Goal: Task Accomplishment & Management: Complete application form

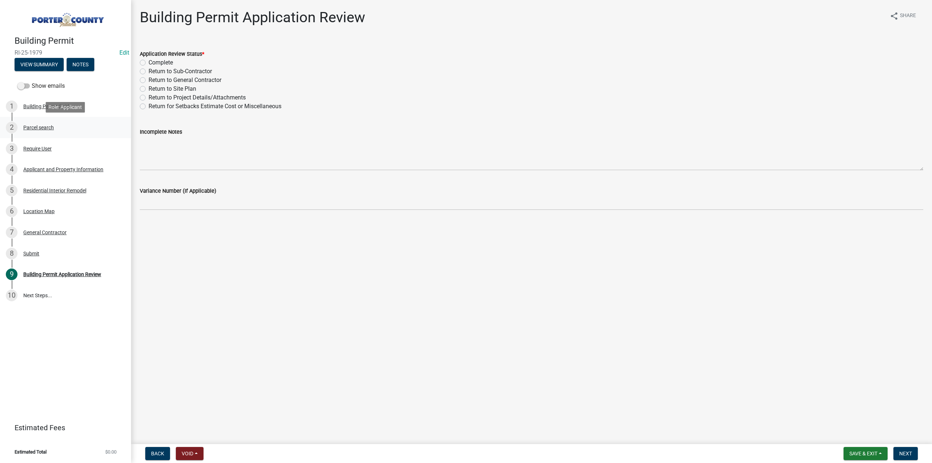
click at [47, 131] on div "2 Parcel search" at bounding box center [63, 128] width 114 height 12
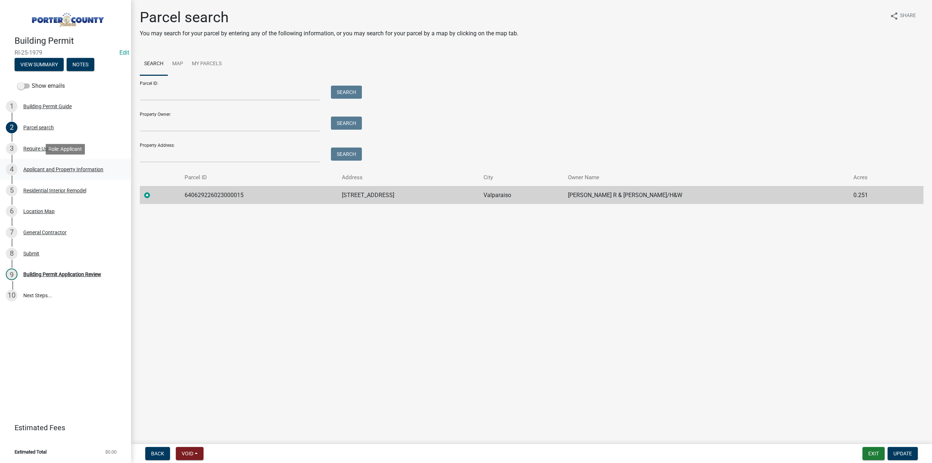
click at [45, 168] on div "Applicant and Property Information" at bounding box center [63, 169] width 80 height 5
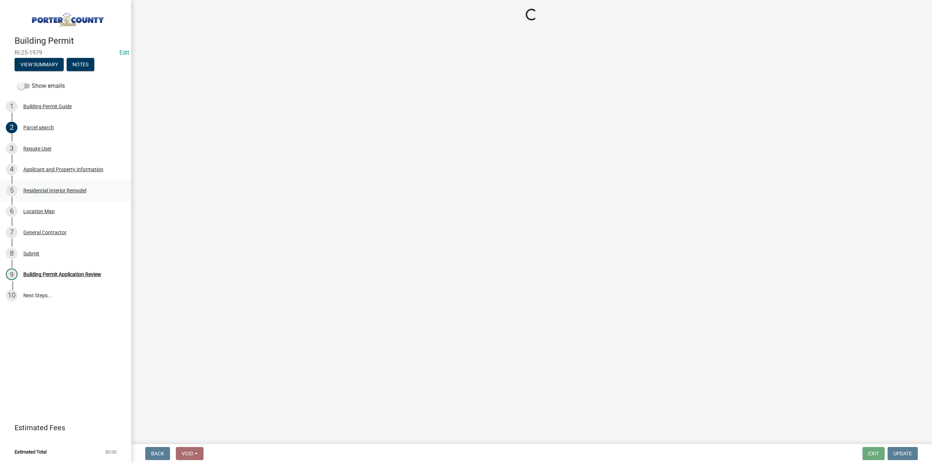
select select "3ef279d8-364d-4472-9edf-8c32643de6c0"
select select "ad46db9b-b68a-4590-8d08-f4fb10f3ead6"
select select "0d764019-f1ff-4f3b-9299-33f0d080acc7"
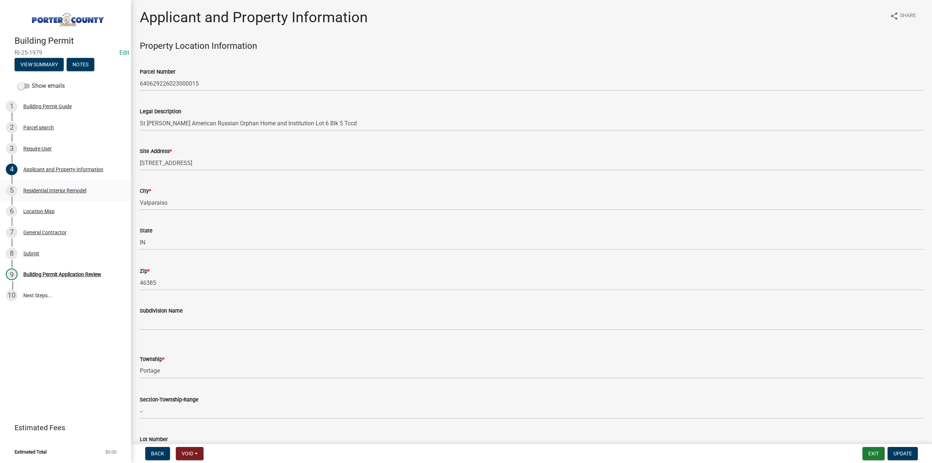
click at [64, 192] on div "Residential Interior Remodel" at bounding box center [54, 190] width 63 height 5
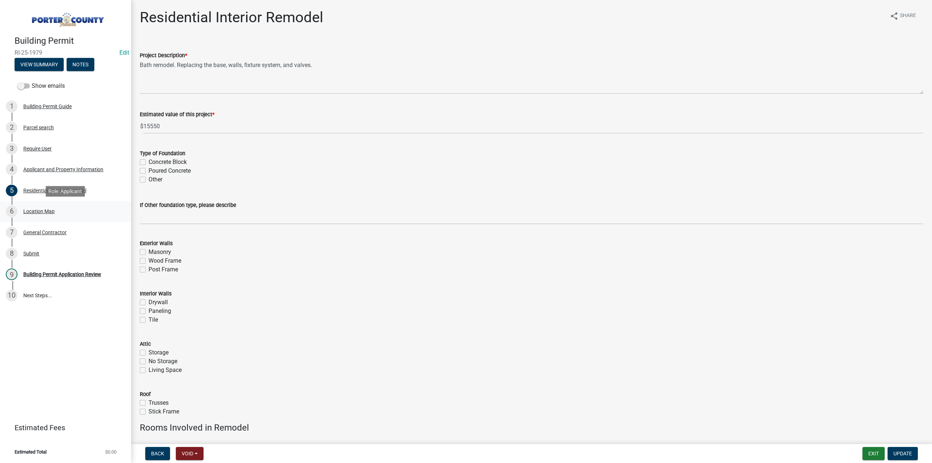
click at [35, 212] on div "Location Map" at bounding box center [38, 211] width 31 height 5
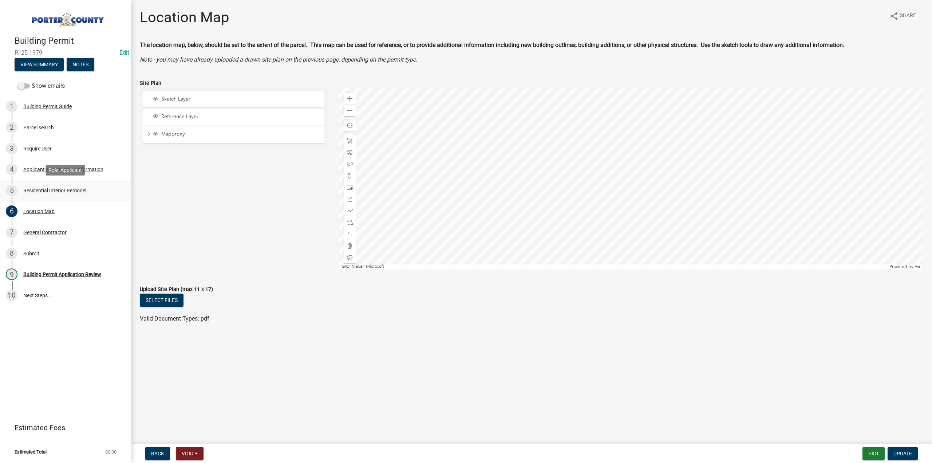
click at [36, 194] on div "5 Residential Interior Remodel" at bounding box center [63, 191] width 114 height 12
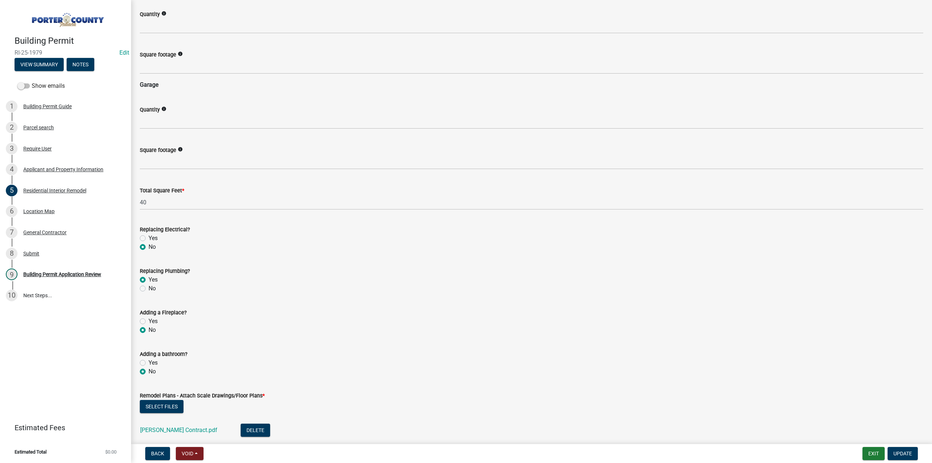
scroll to position [1076, 0]
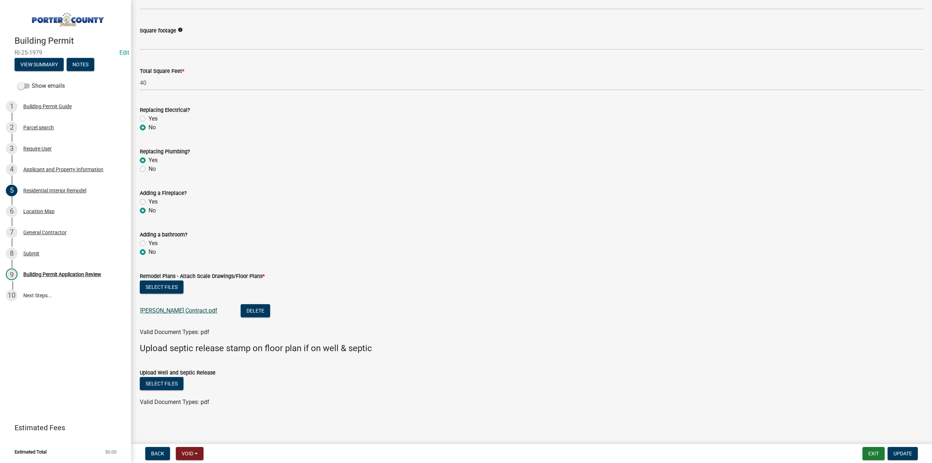
click at [177, 309] on link "Sullivan Contract.pdf" at bounding box center [178, 310] width 77 height 7
click at [79, 274] on div "Building Permit Application Review" at bounding box center [62, 274] width 78 height 5
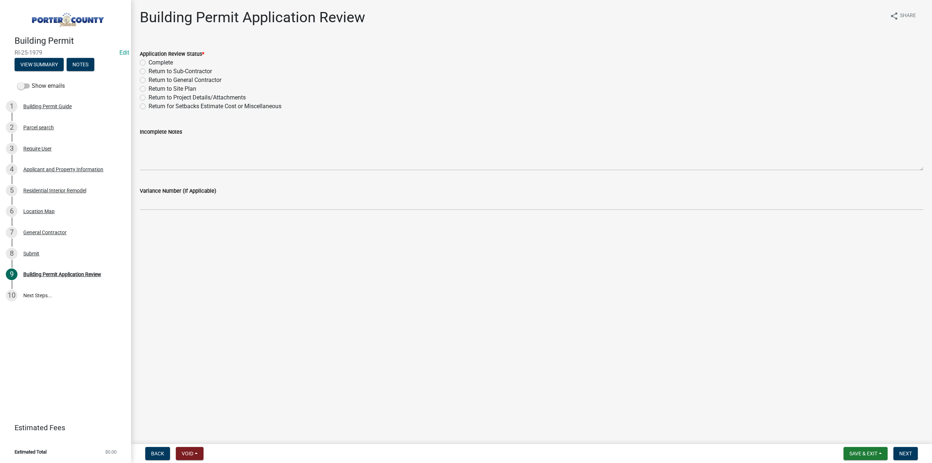
click at [149, 63] on label "Complete" at bounding box center [161, 62] width 24 height 9
click at [149, 63] on input "Complete" at bounding box center [151, 60] width 5 height 5
radio input "true"
click at [907, 447] on button "Next" at bounding box center [906, 453] width 24 height 13
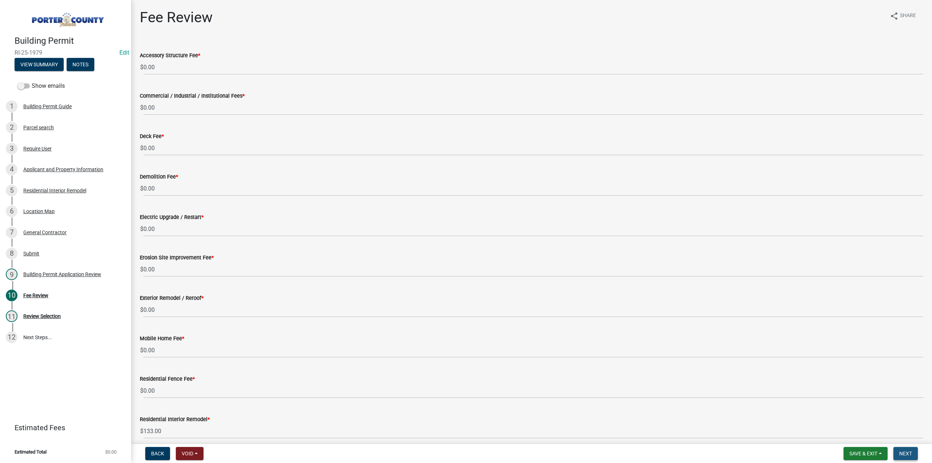
click at [910, 458] on button "Next" at bounding box center [906, 453] width 24 height 13
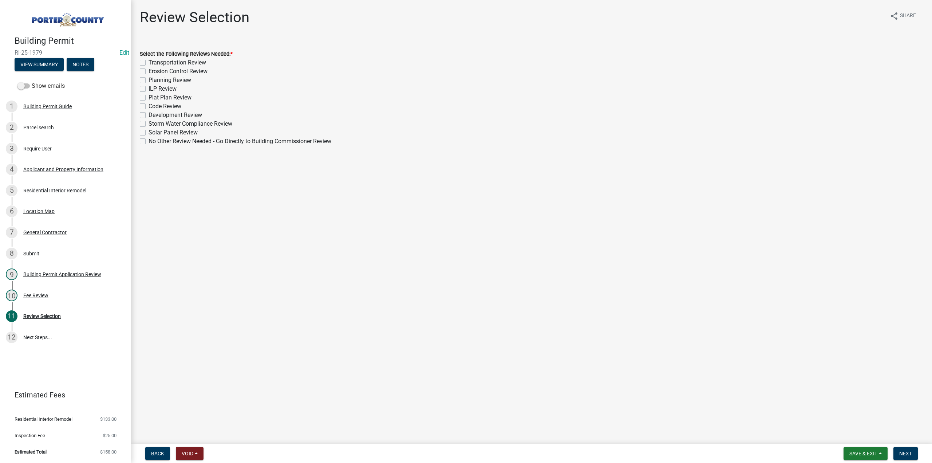
drag, startPoint x: 142, startPoint y: 142, endPoint x: 157, endPoint y: 171, distance: 32.4
click at [149, 142] on label "No Other Review Needed - Go Directly to Building Commissioner Review" at bounding box center [240, 141] width 183 height 9
click at [149, 142] on input "No Other Review Needed - Go Directly to Building Commissioner Review" at bounding box center [151, 139] width 5 height 5
checkbox input "true"
checkbox input "false"
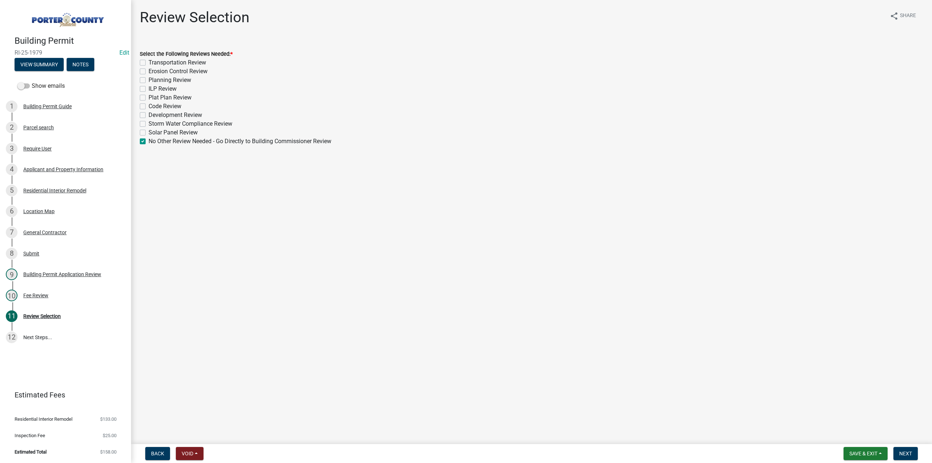
checkbox input "false"
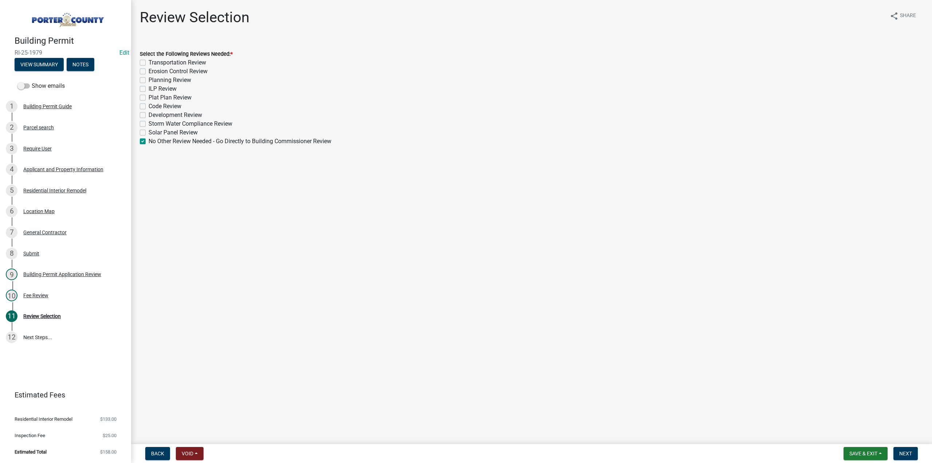
checkbox input "false"
checkbox input "true"
drag, startPoint x: 914, startPoint y: 451, endPoint x: 904, endPoint y: 446, distance: 10.9
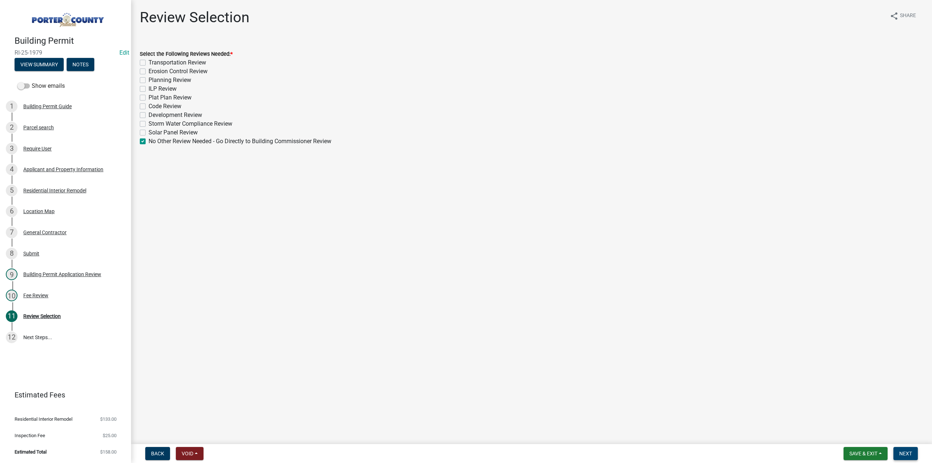
click at [914, 450] on button "Next" at bounding box center [906, 453] width 24 height 13
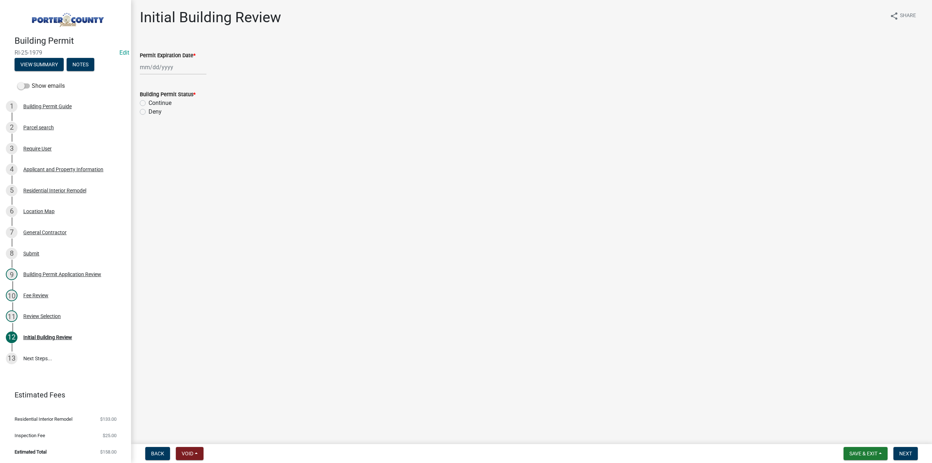
select select "10"
click at [162, 65] on div "[PERSON_NAME] Feb Mar Apr [PERSON_NAME][DATE] Oct Nov [DATE] 1526 1527 1528 152…" at bounding box center [173, 67] width 67 height 15
click at [189, 82] on select "1525 1526 1527 1528 1529 1530 1531 1532 1533 1534 1535 1536 1537 1538 1539 1540…" at bounding box center [197, 83] width 26 height 11
select select "2026"
click at [184, 78] on select "1525 1526 1527 1528 1529 1530 1531 1532 1533 1534 1535 1536 1537 1538 1539 1540…" at bounding box center [197, 83] width 26 height 11
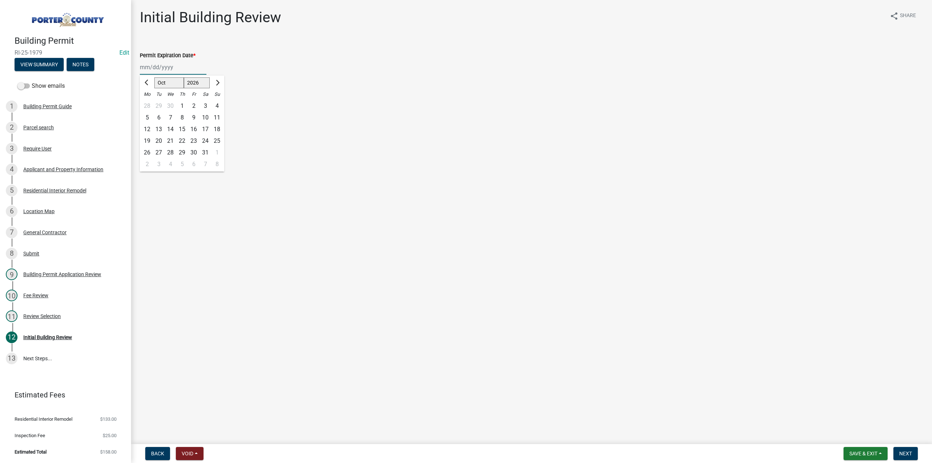
click at [195, 117] on div "9" at bounding box center [194, 118] width 12 height 12
type input "[DATE]"
click at [149, 104] on label "Continue" at bounding box center [160, 103] width 23 height 9
click at [149, 103] on input "Continue" at bounding box center [151, 101] width 5 height 5
radio input "true"
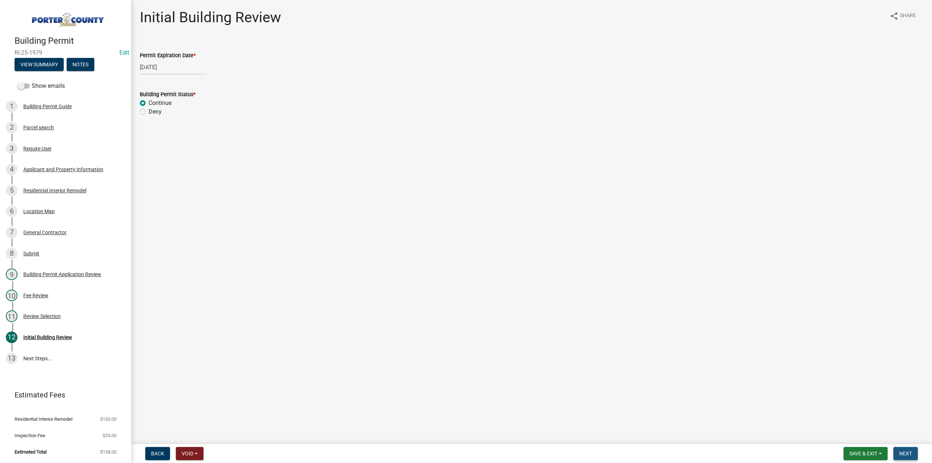
click at [910, 451] on span "Next" at bounding box center [905, 453] width 13 height 6
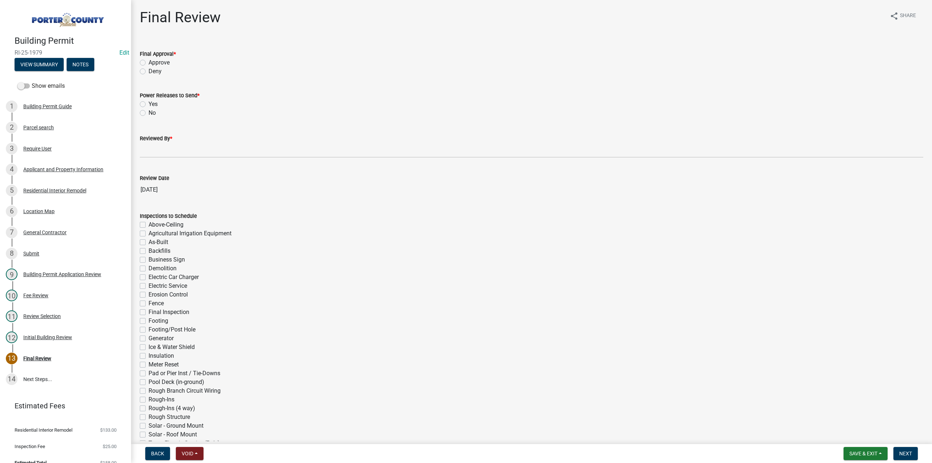
click at [149, 60] on label "Approve" at bounding box center [159, 62] width 21 height 9
click at [149, 60] on input "Approve" at bounding box center [151, 60] width 5 height 5
radio input "true"
click at [149, 112] on label "No" at bounding box center [152, 113] width 7 height 9
click at [149, 112] on input "No" at bounding box center [151, 111] width 5 height 5
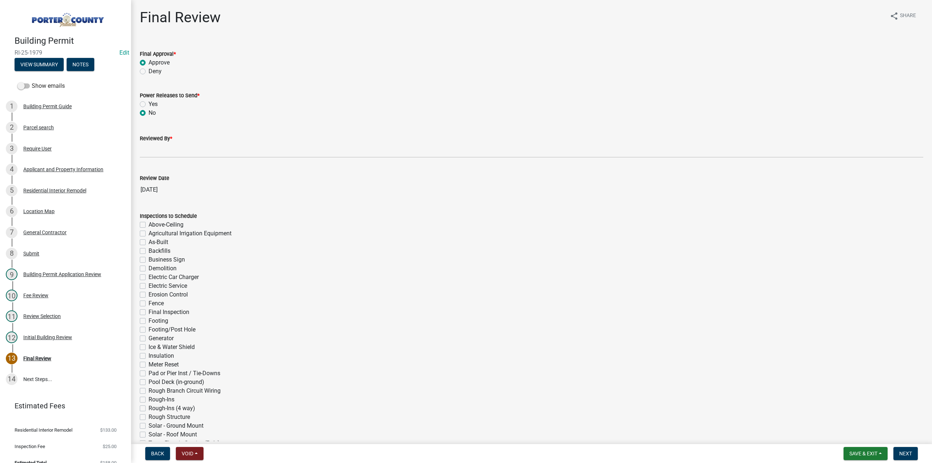
radio input "true"
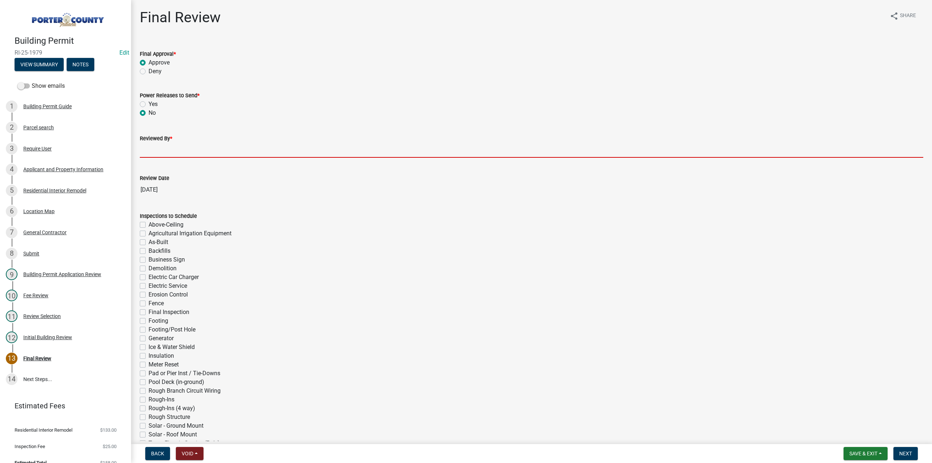
click at [158, 149] on input "Reviewed By *" at bounding box center [532, 150] width 784 height 15
type input "TT"
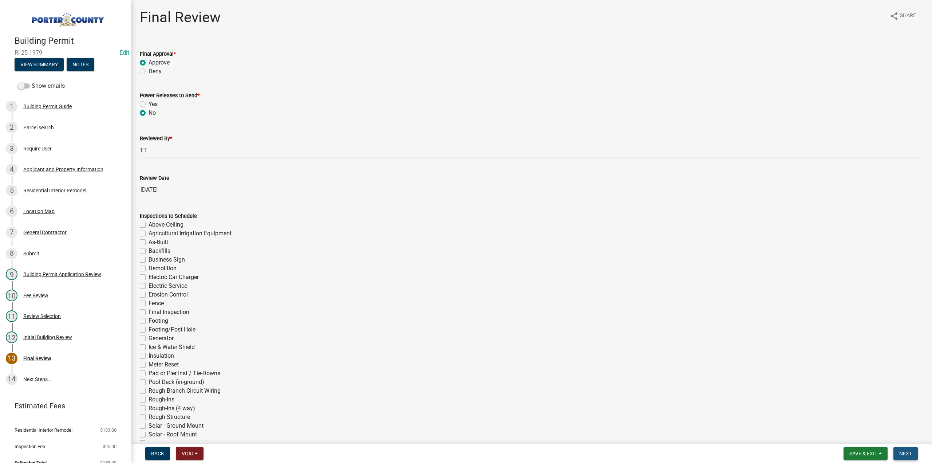
click at [902, 451] on span "Next" at bounding box center [905, 453] width 13 height 6
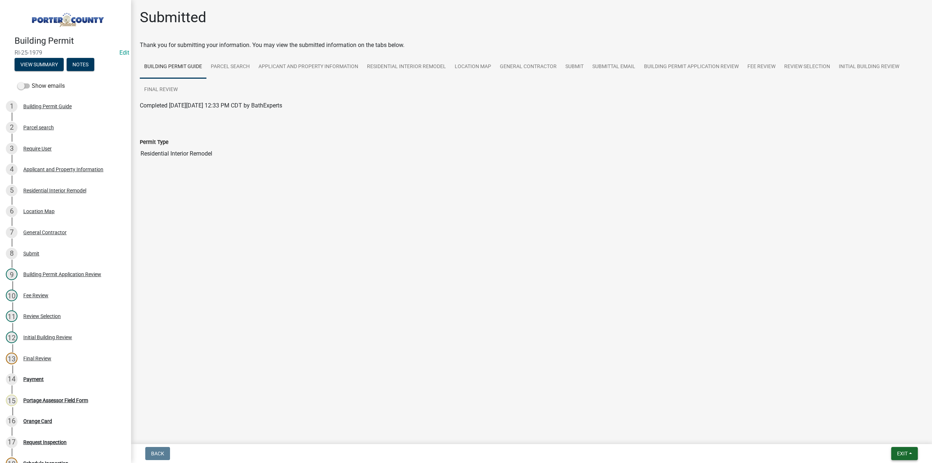
drag, startPoint x: 899, startPoint y: 456, endPoint x: 892, endPoint y: 447, distance: 11.9
click at [897, 453] on span "Exit" at bounding box center [902, 453] width 11 height 6
click at [887, 433] on button "Save & Exit" at bounding box center [889, 434] width 58 height 17
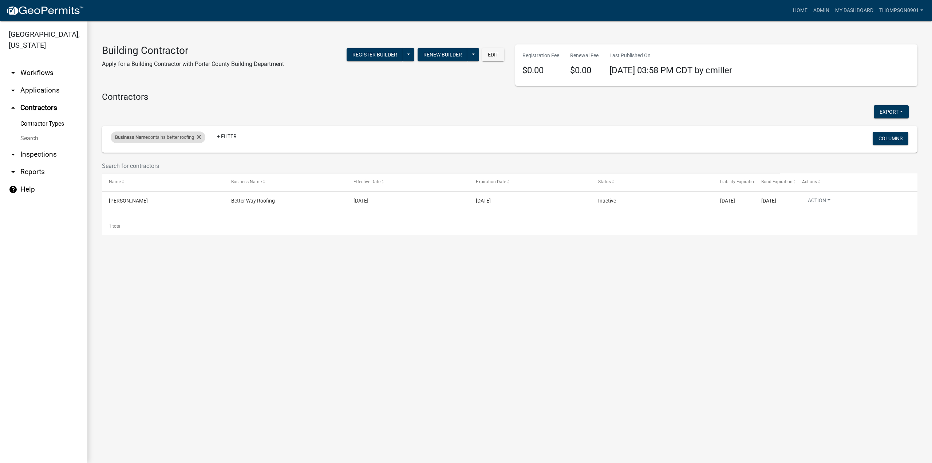
click at [178, 136] on div "Business Name contains better roofing" at bounding box center [158, 137] width 95 height 12
drag, startPoint x: 166, startPoint y: 163, endPoint x: 42, endPoint y: 151, distance: 124.4
click at [44, 158] on body "Internet Explorer does NOT work with GeoPermits. Get a new browser for more sec…" at bounding box center [466, 231] width 932 height 463
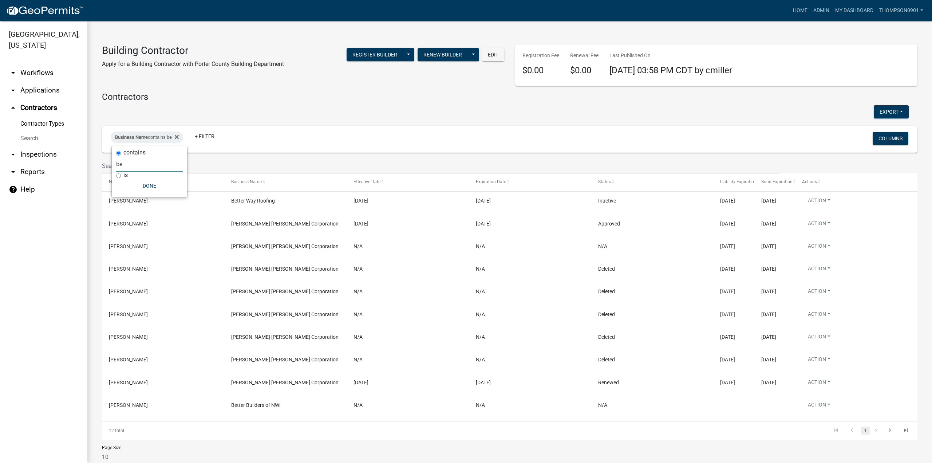
type input "b"
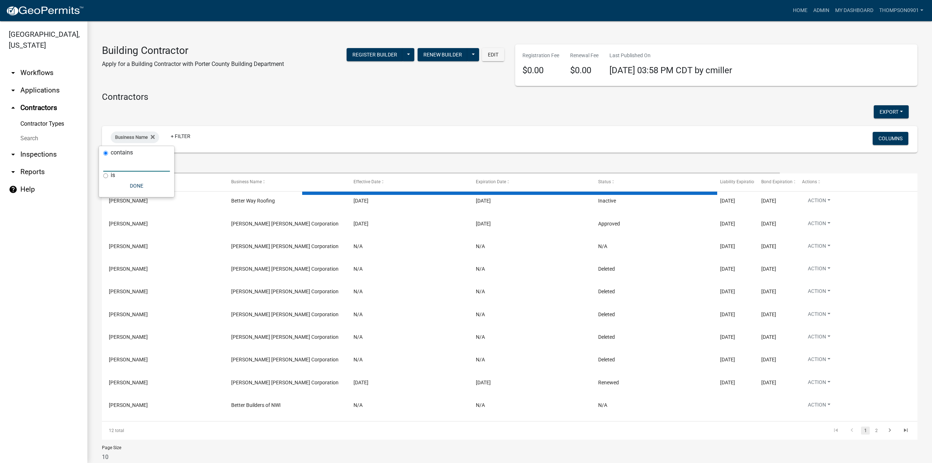
click at [125, 166] on input "text" at bounding box center [136, 164] width 67 height 15
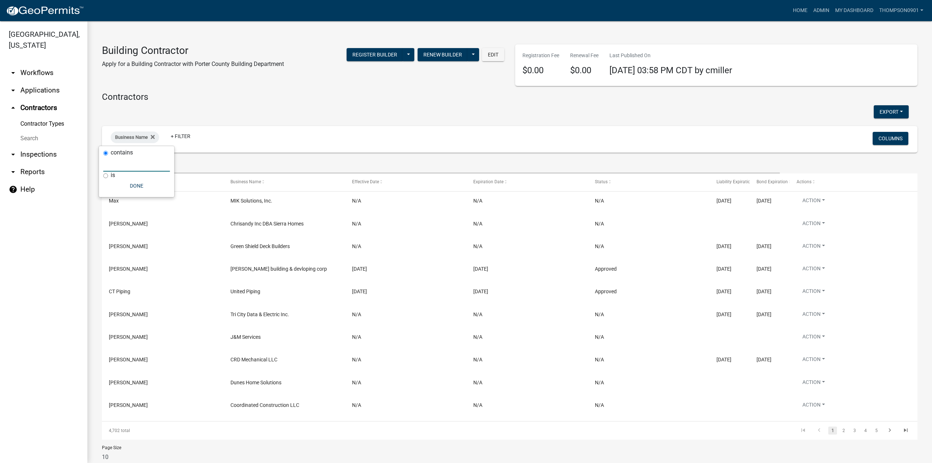
click at [125, 166] on input "text" at bounding box center [136, 164] width 67 height 15
paste input "MIK Solutions, Inc."
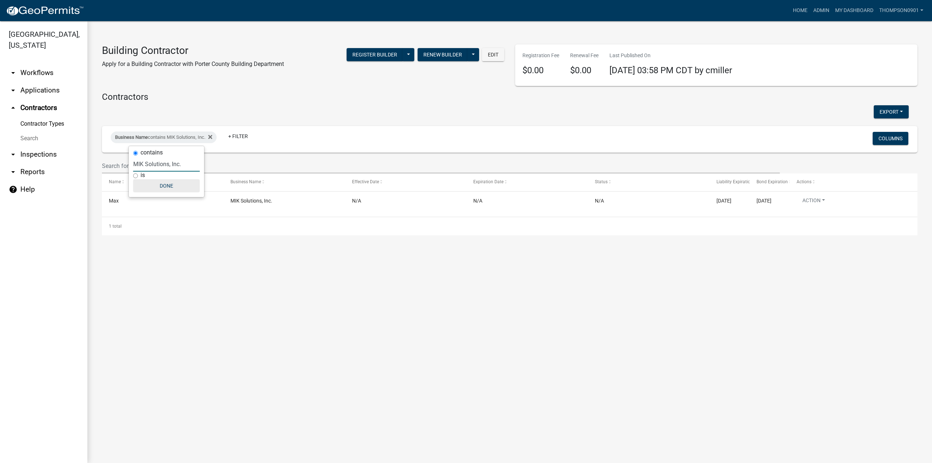
type input "MIK Solutions, Inc."
click at [167, 186] on button "Done" at bounding box center [166, 185] width 67 height 13
click at [54, 82] on link "arrow_drop_down Applications" at bounding box center [43, 90] width 87 height 17
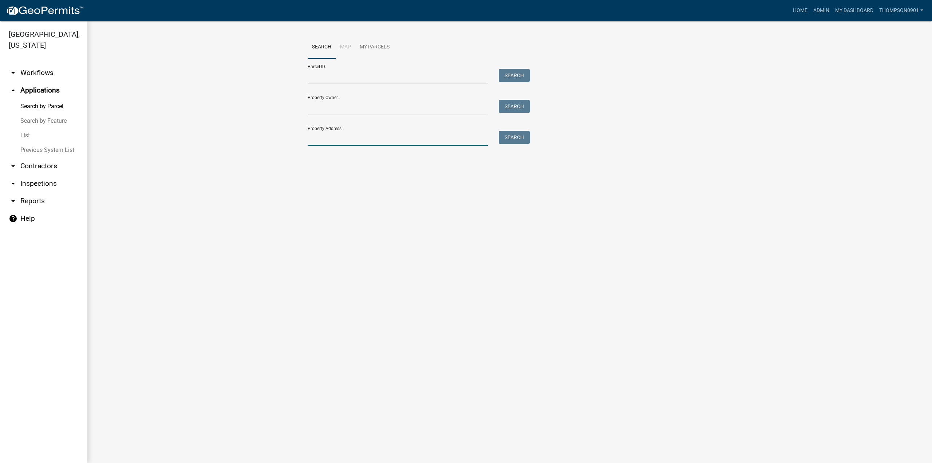
click at [420, 138] on input "Property Address:" at bounding box center [398, 138] width 180 height 15
type input "681 n 175 w"
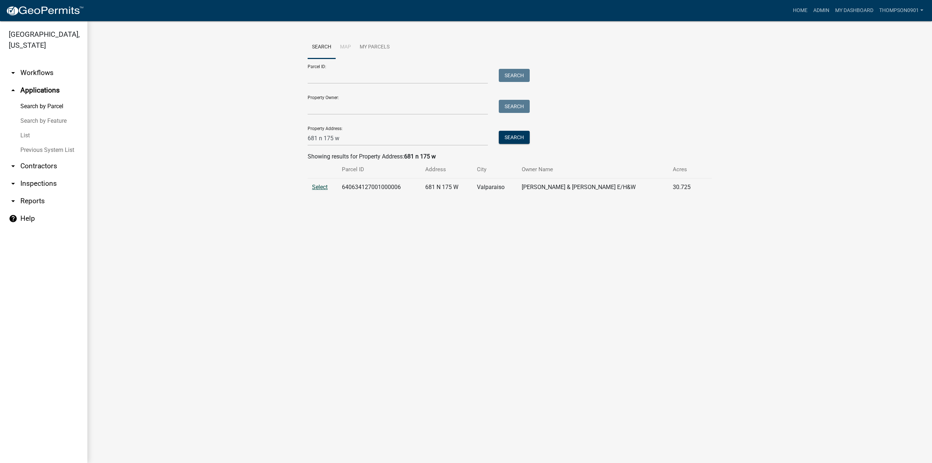
click at [321, 186] on span "Select" at bounding box center [320, 187] width 16 height 7
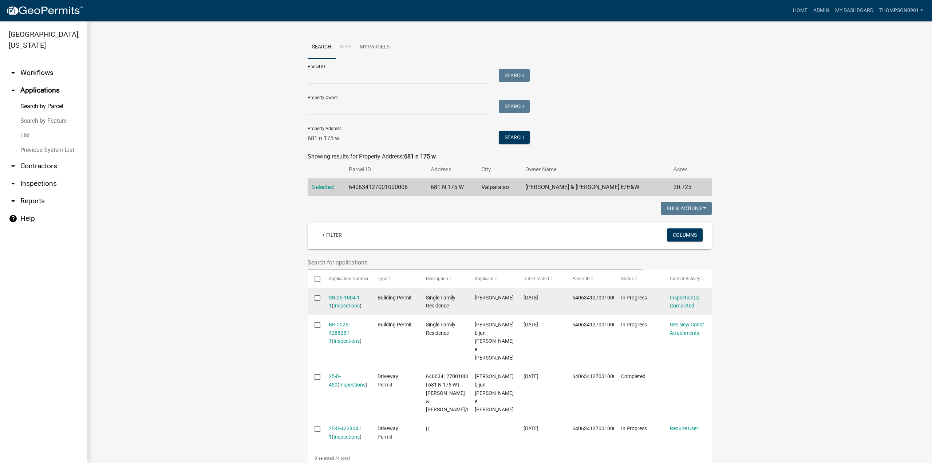
click at [340, 295] on link "SN-25-1004 1 1" at bounding box center [344, 302] width 31 height 14
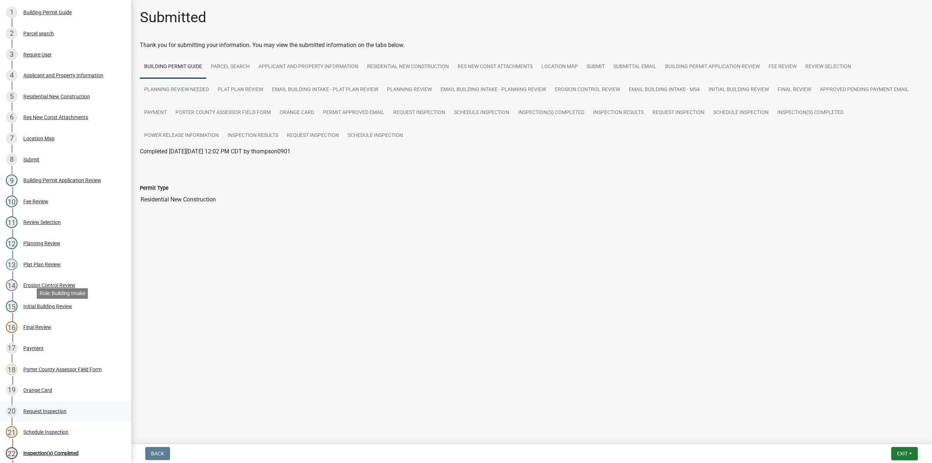
scroll to position [109, 0]
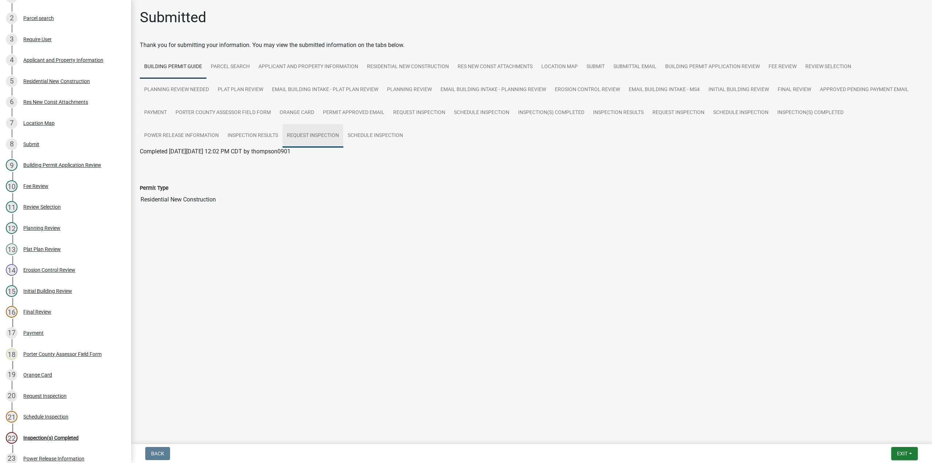
click at [297, 136] on link "Request Inspection" at bounding box center [313, 135] width 61 height 23
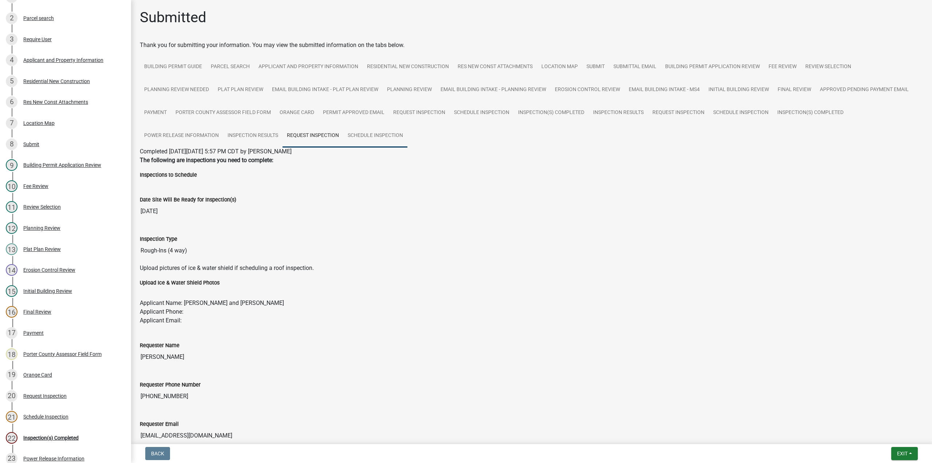
click at [352, 134] on link "Schedule Inspection" at bounding box center [375, 135] width 64 height 23
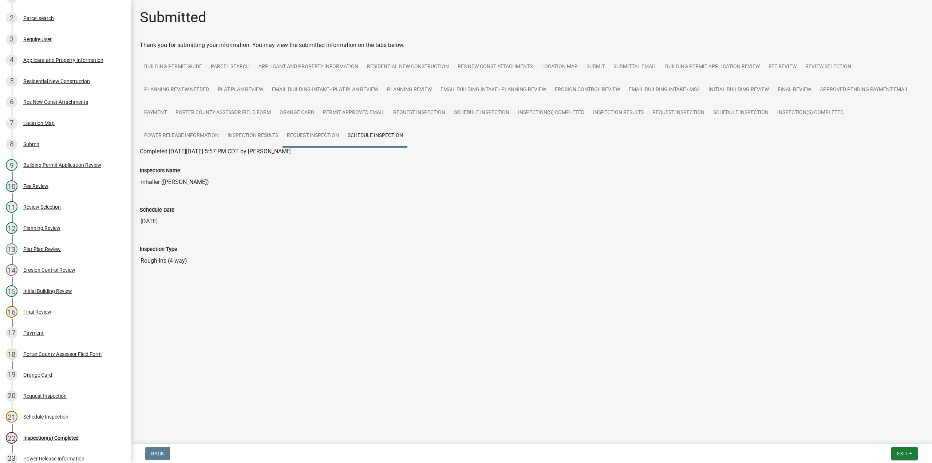
click at [315, 135] on link "Request Inspection" at bounding box center [313, 135] width 61 height 23
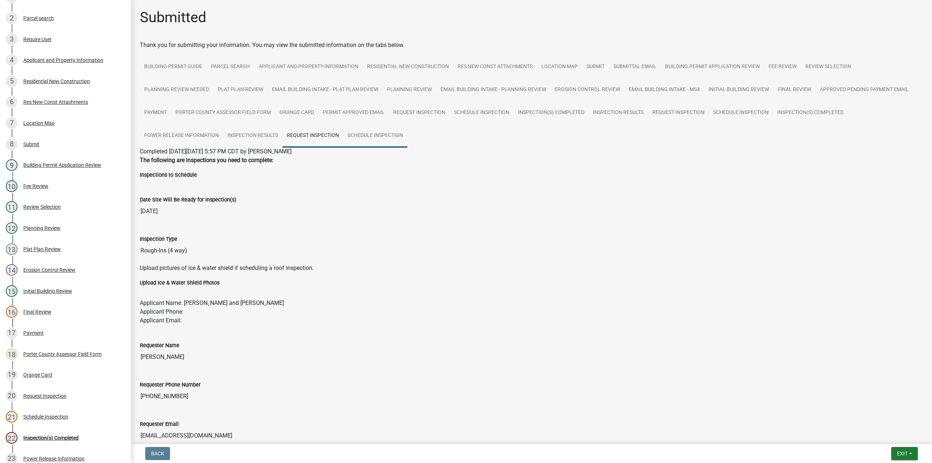
click at [370, 135] on link "Schedule Inspection" at bounding box center [375, 135] width 64 height 23
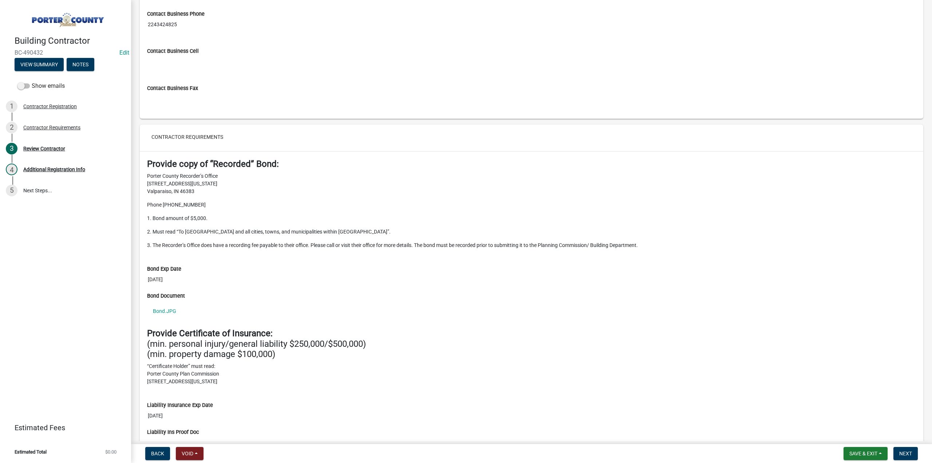
scroll to position [695, 0]
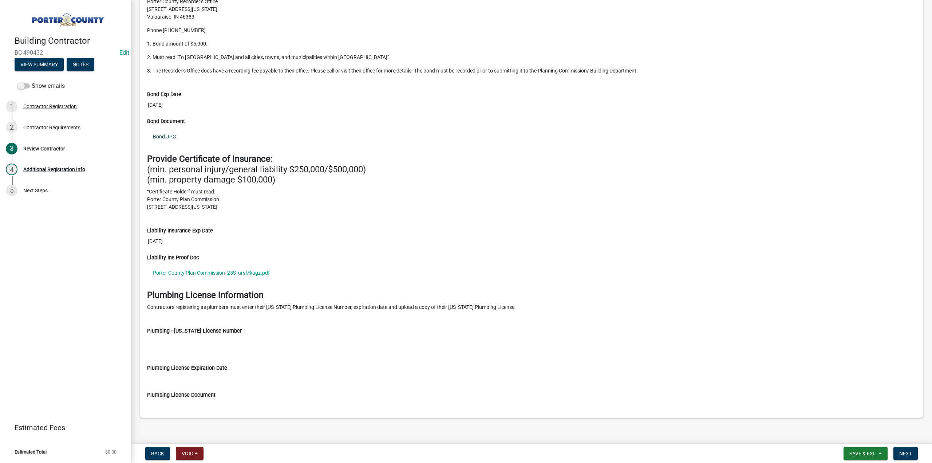
click at [170, 133] on link "Bond.JPG" at bounding box center [531, 136] width 769 height 17
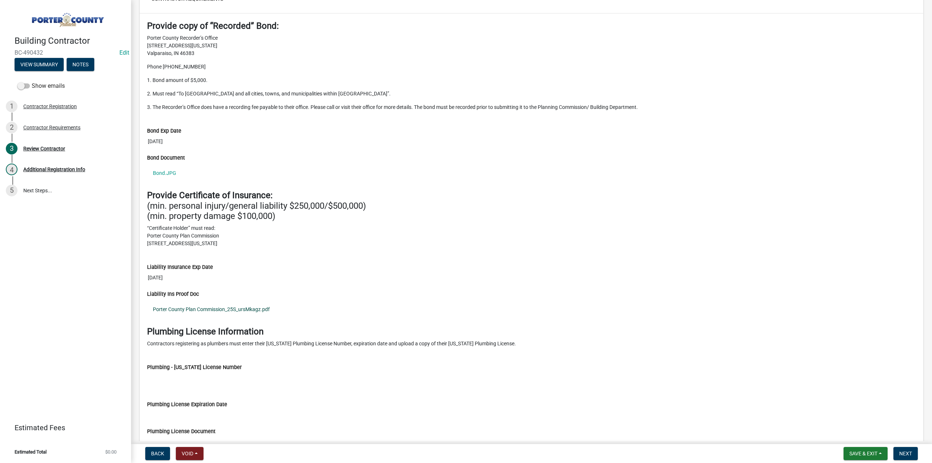
click at [245, 308] on link "Porter County Plan Commission_25S_ursMkagz.pdf" at bounding box center [531, 309] width 769 height 17
click at [64, 125] on div "Contractor Requirements" at bounding box center [51, 127] width 57 height 5
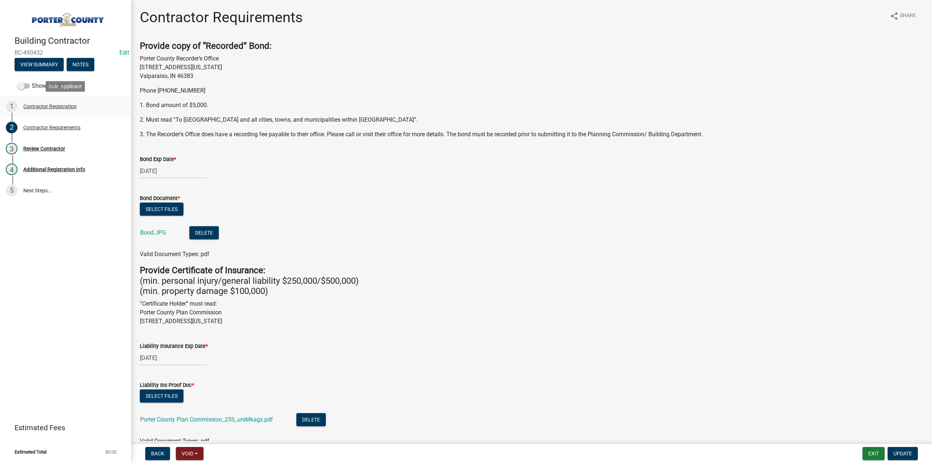
click at [65, 109] on div "Contractor Registration" at bounding box center [50, 106] width 54 height 5
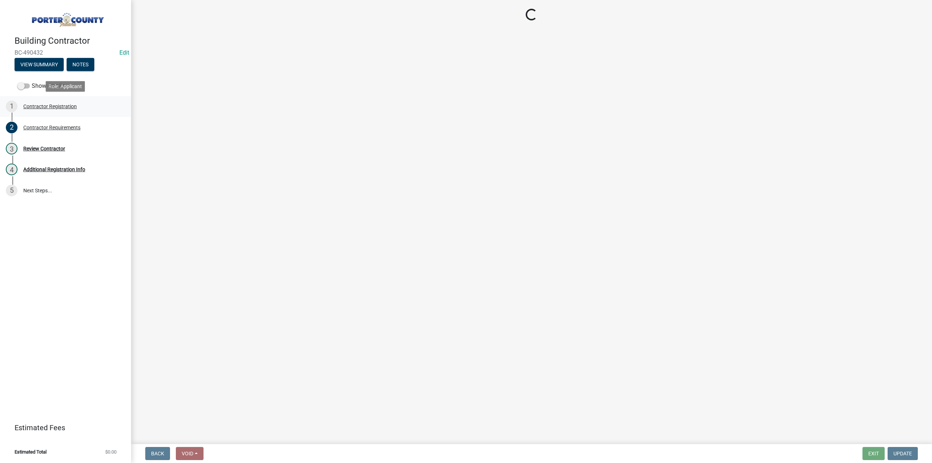
select select "IL"
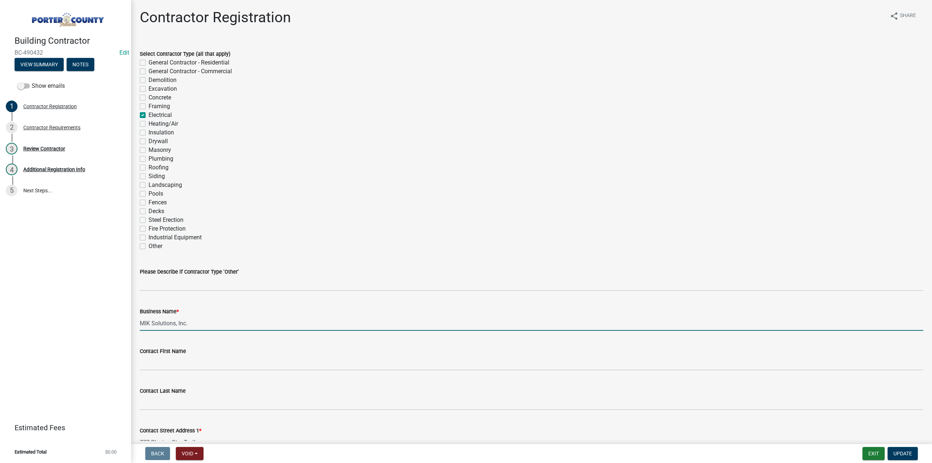
drag, startPoint x: 202, startPoint y: 322, endPoint x: 135, endPoint y: 323, distance: 67.0
click at [135, 323] on div "Business Name * MIK Solutions, Inc." at bounding box center [531, 314] width 795 height 34
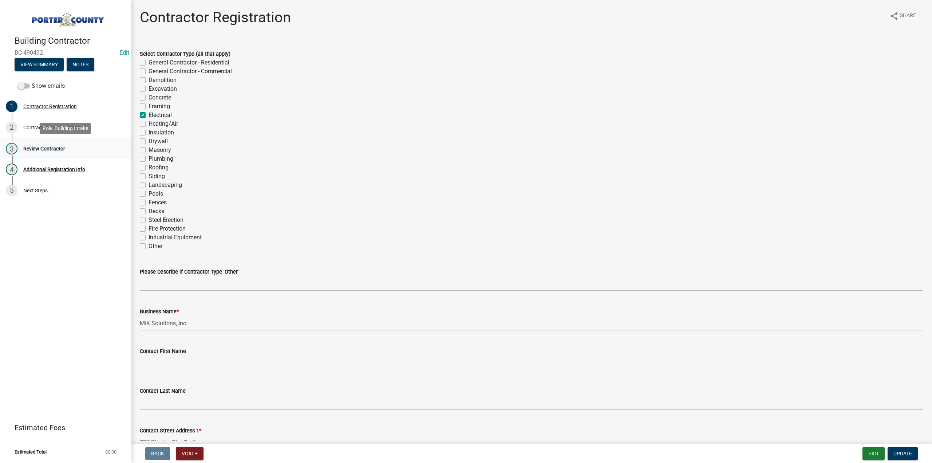
click at [44, 144] on div "3 Review Contractor" at bounding box center [63, 149] width 114 height 12
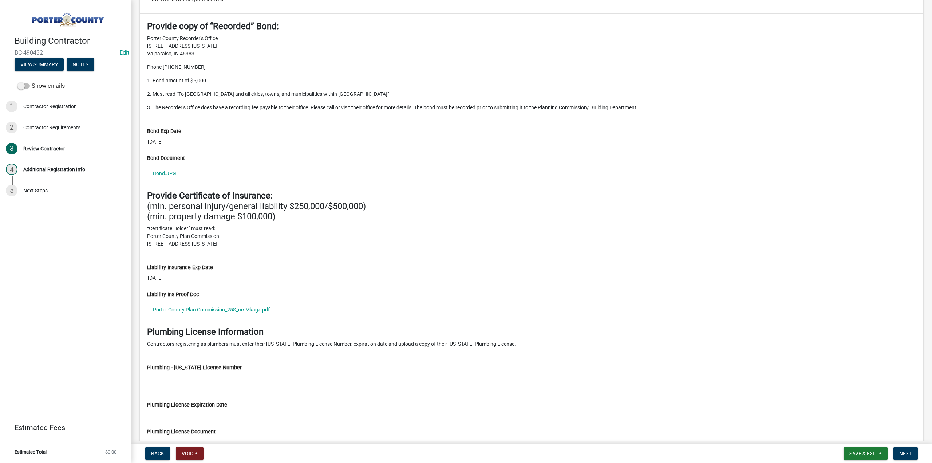
scroll to position [695, 0]
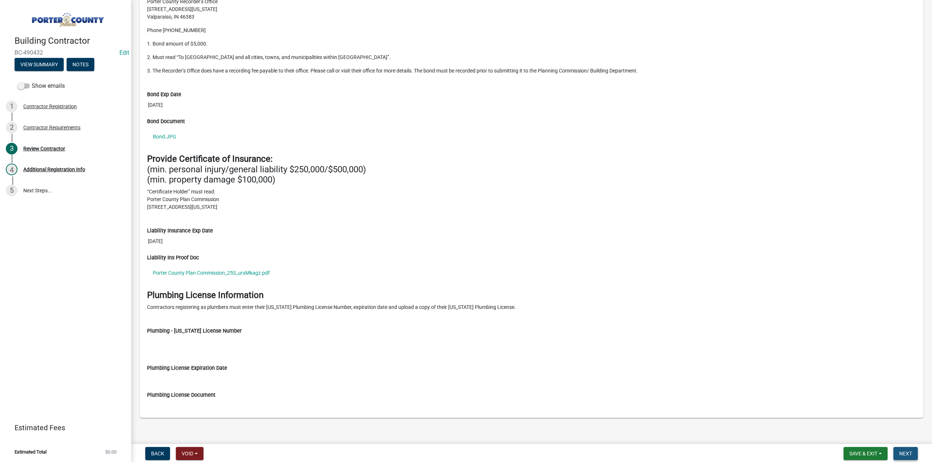
click at [910, 454] on span "Next" at bounding box center [905, 453] width 13 height 6
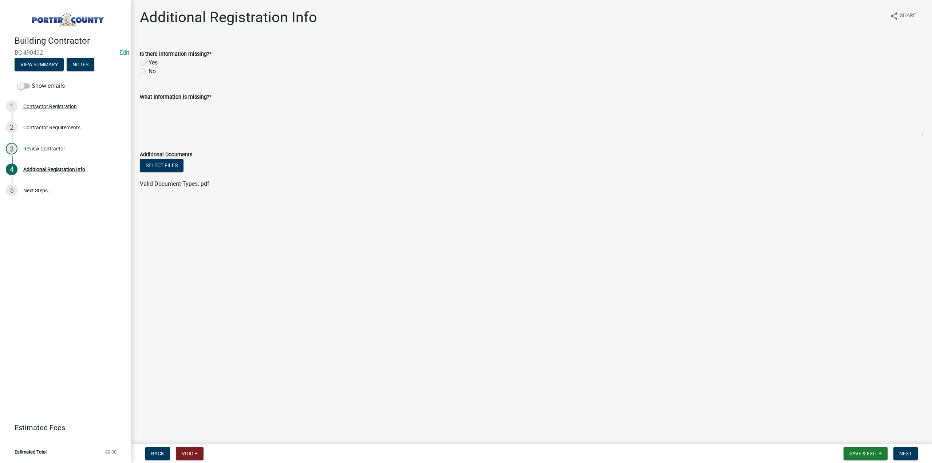
click at [149, 72] on label "No" at bounding box center [152, 71] width 7 height 9
click at [149, 72] on input "No" at bounding box center [151, 69] width 5 height 5
radio input "true"
click at [164, 119] on textarea "What information is missing? *" at bounding box center [532, 118] width 784 height 34
type textarea "None"
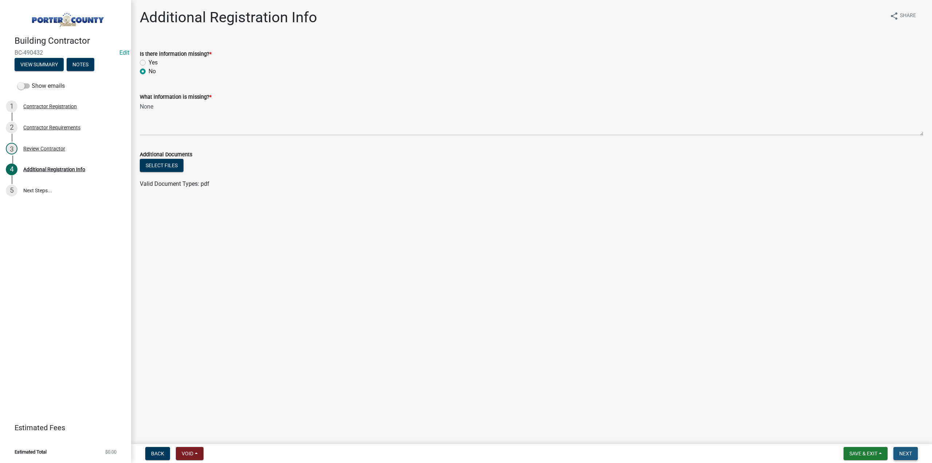
click at [907, 453] on span "Next" at bounding box center [905, 453] width 13 height 6
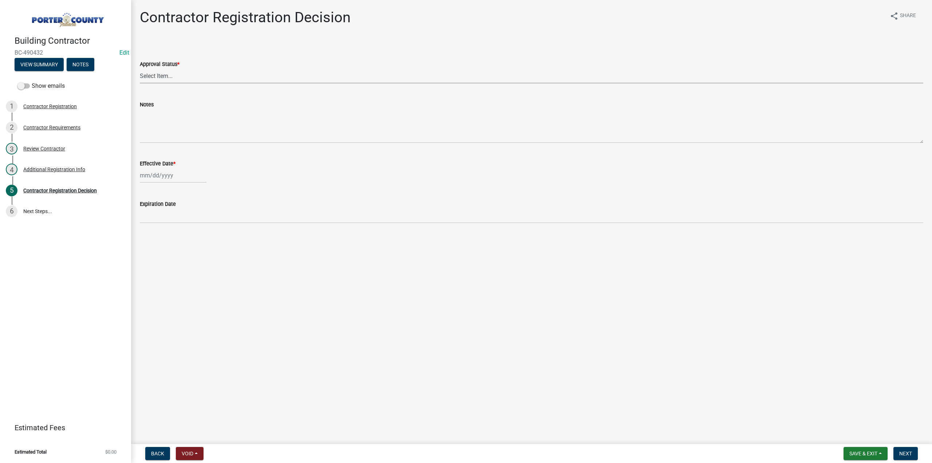
click at [149, 78] on select "Select Item... Approved Denied" at bounding box center [532, 75] width 784 height 15
click at [140, 68] on select "Select Item... Approved Denied" at bounding box center [532, 75] width 784 height 15
select select "4b86b809-39dd-4c68-9f3d-fdb3e7050482"
click at [162, 175] on div at bounding box center [173, 175] width 67 height 15
select select "10"
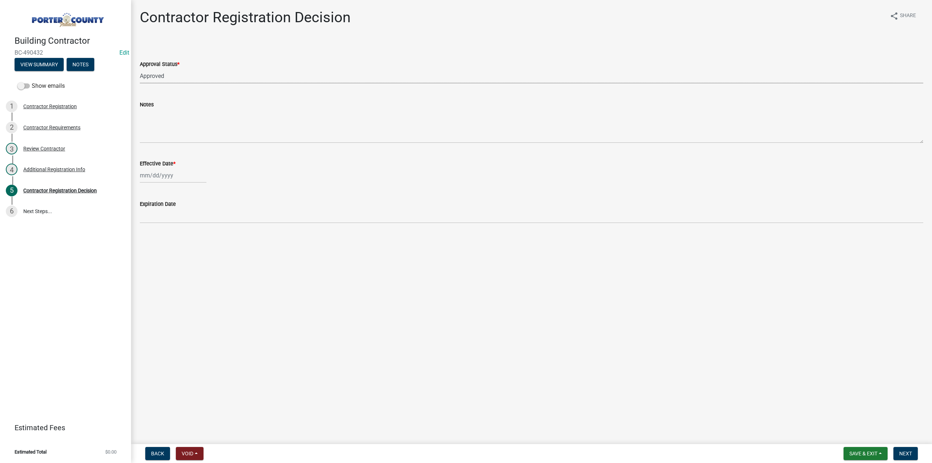
select select "2025"
click at [184, 224] on div "9" at bounding box center [182, 226] width 12 height 12
type input "[DATE]"
click at [901, 455] on span "Next" at bounding box center [905, 453] width 13 height 6
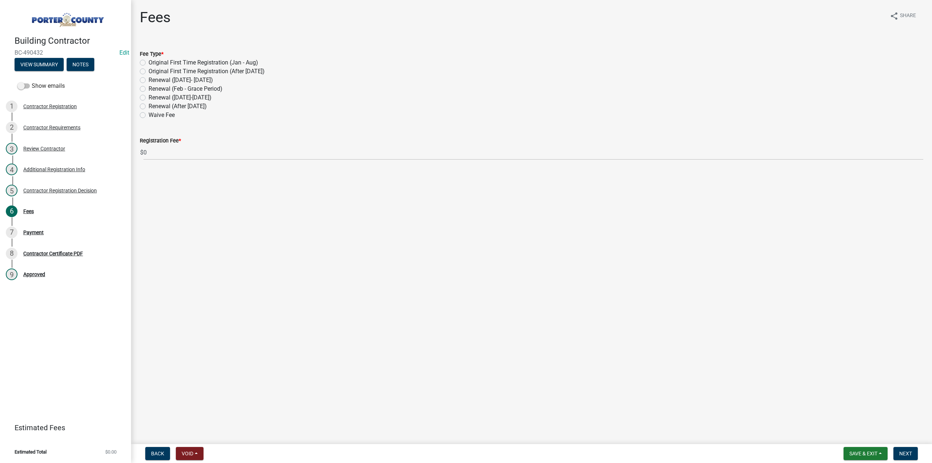
click at [149, 106] on label "Renewal (After Sept 1)" at bounding box center [178, 106] width 58 height 9
click at [149, 106] on input "Renewal (After Sept 1)" at bounding box center [151, 104] width 5 height 5
radio input "true"
click at [914, 454] on button "Next" at bounding box center [906, 453] width 24 height 13
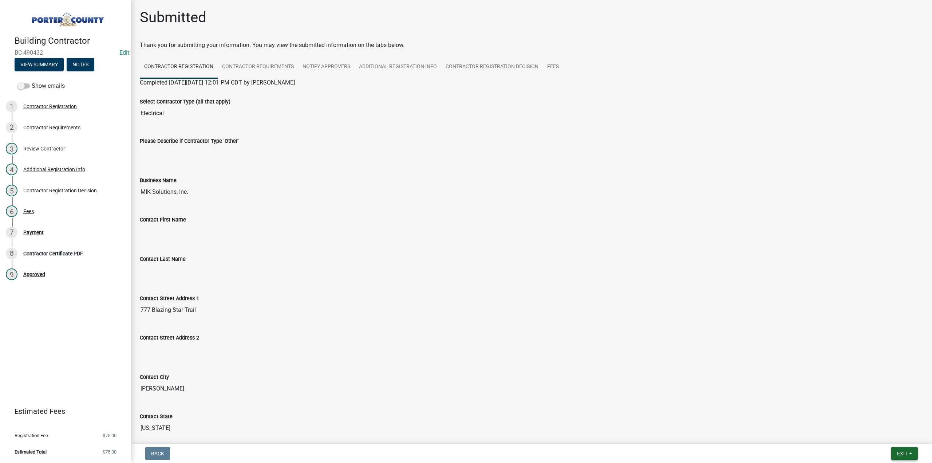
click at [899, 454] on span "Exit" at bounding box center [902, 453] width 11 height 6
click at [889, 433] on button "Save & Exit" at bounding box center [889, 434] width 58 height 17
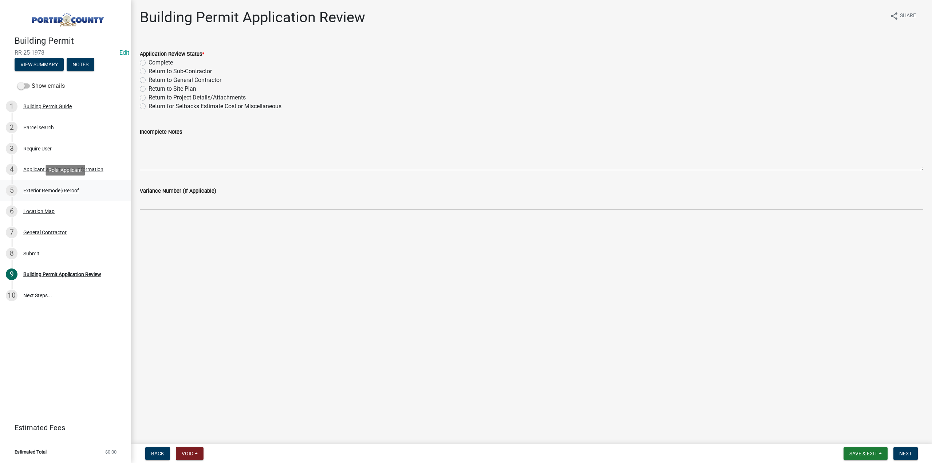
click at [45, 188] on div "Exterior Remodel/Reroof" at bounding box center [51, 190] width 56 height 5
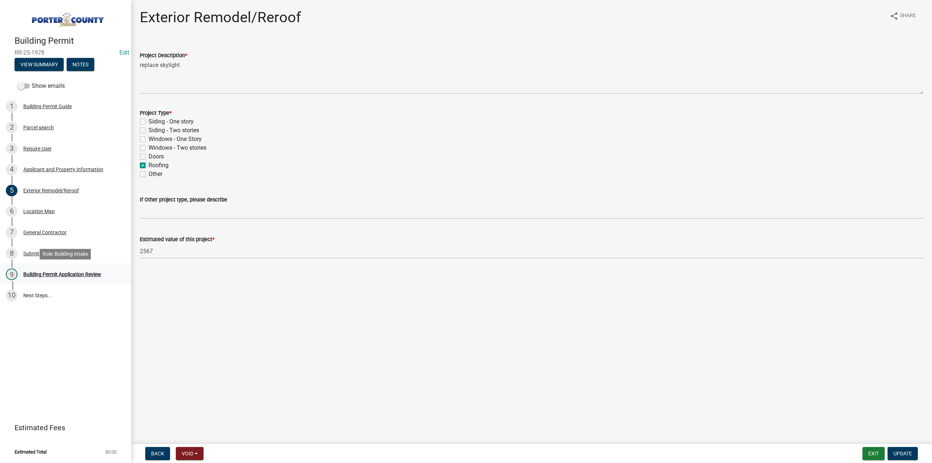
click at [59, 273] on div "Building Permit Application Review" at bounding box center [62, 274] width 78 height 5
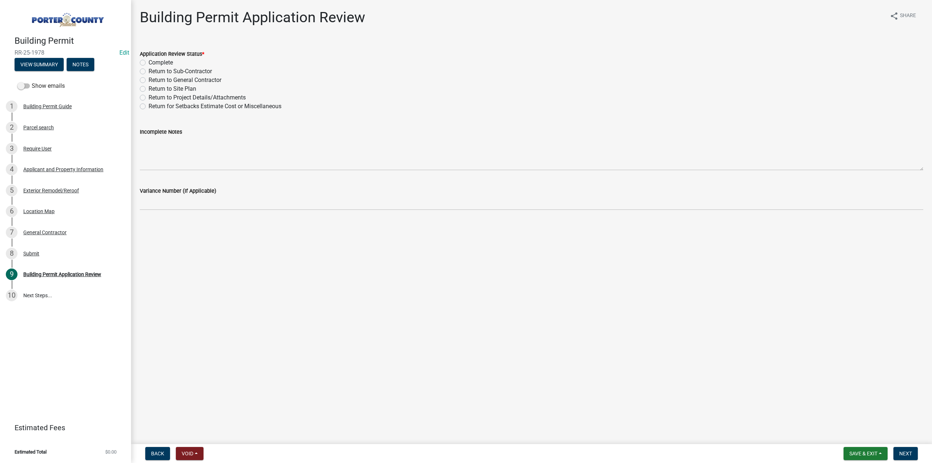
click at [149, 62] on label "Complete" at bounding box center [161, 62] width 24 height 9
click at [149, 62] on input "Complete" at bounding box center [151, 60] width 5 height 5
radio input "true"
click at [905, 450] on span "Next" at bounding box center [905, 453] width 13 height 6
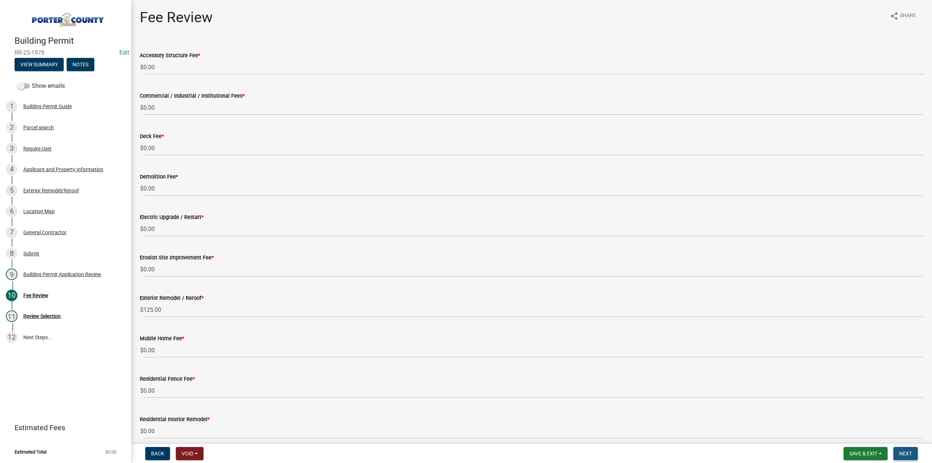
click at [910, 451] on span "Next" at bounding box center [905, 453] width 13 height 6
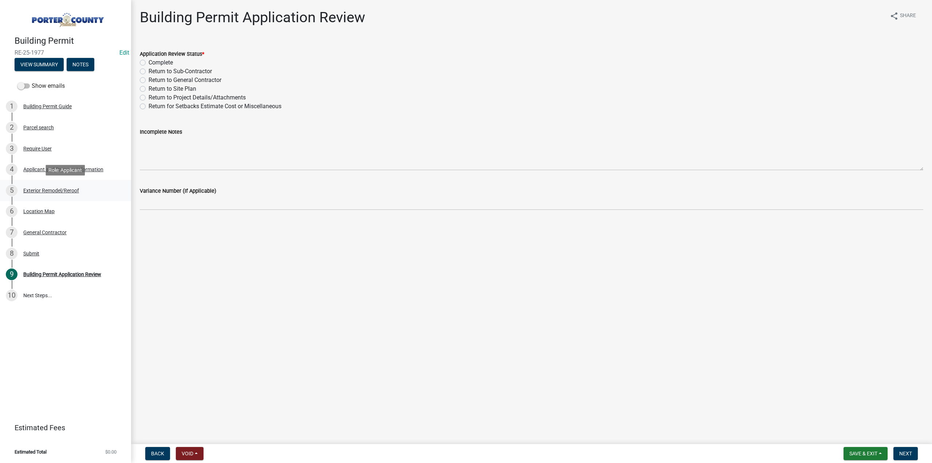
click at [55, 189] on div "Exterior Remodel/Reroof" at bounding box center [51, 190] width 56 height 5
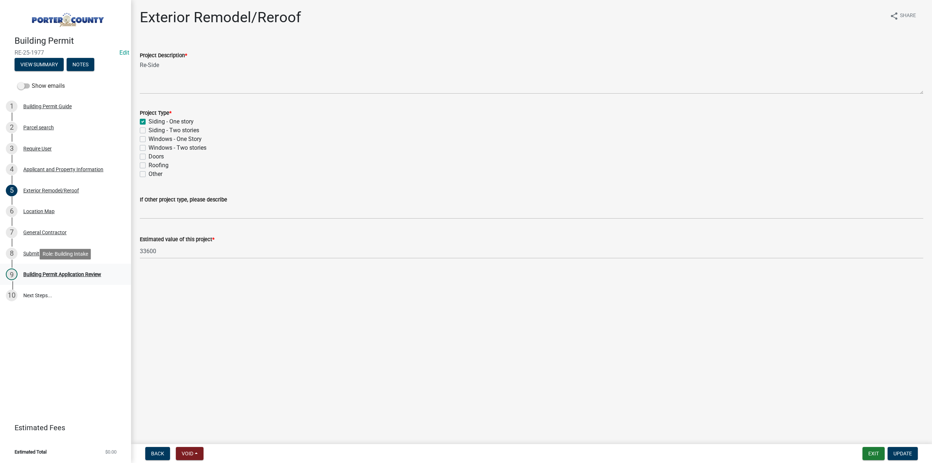
click at [37, 271] on div "9 Building Permit Application Review" at bounding box center [63, 274] width 114 height 12
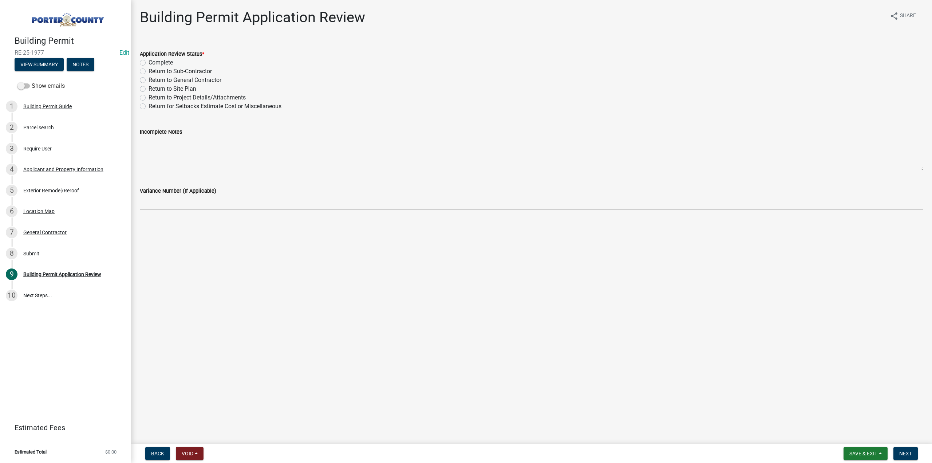
click at [149, 64] on label "Complete" at bounding box center [161, 62] width 24 height 9
click at [149, 63] on input "Complete" at bounding box center [151, 60] width 5 height 5
radio input "true"
click at [907, 454] on span "Next" at bounding box center [905, 453] width 13 height 6
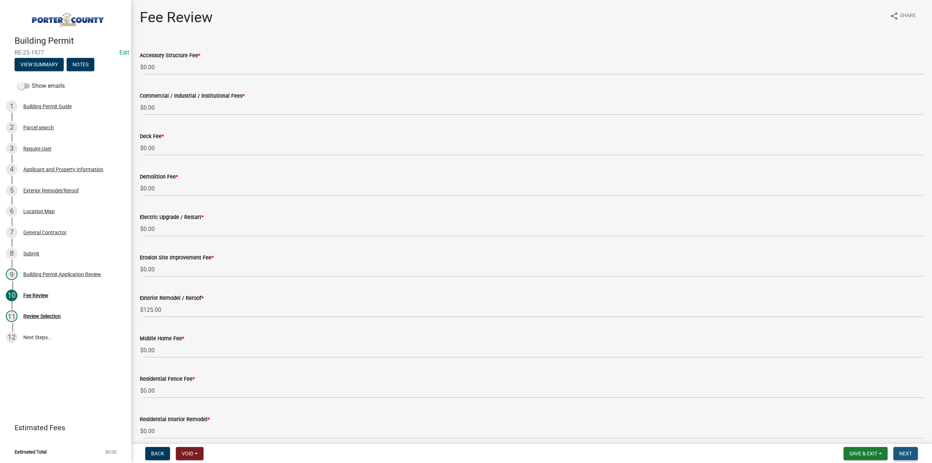
click at [908, 456] on button "Next" at bounding box center [906, 453] width 24 height 13
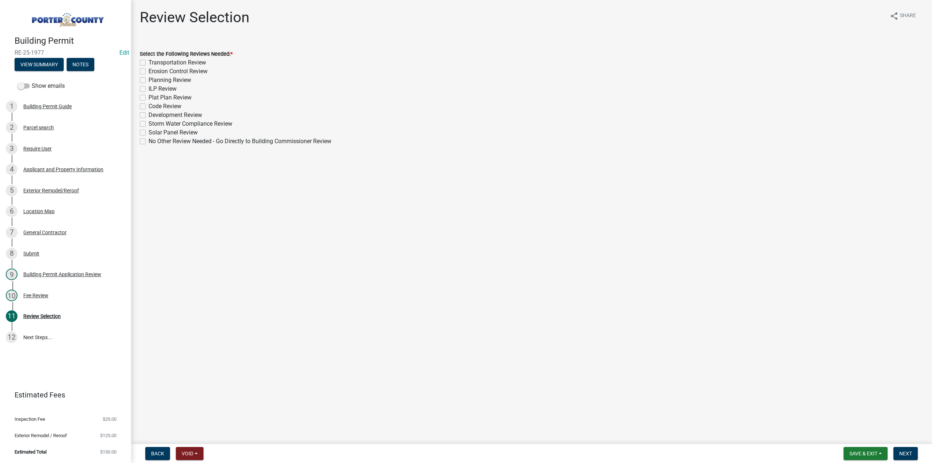
click at [149, 142] on label "No Other Review Needed - Go Directly to Building Commissioner Review" at bounding box center [240, 141] width 183 height 9
click at [149, 142] on input "No Other Review Needed - Go Directly to Building Commissioner Review" at bounding box center [151, 139] width 5 height 5
checkbox input "true"
checkbox input "false"
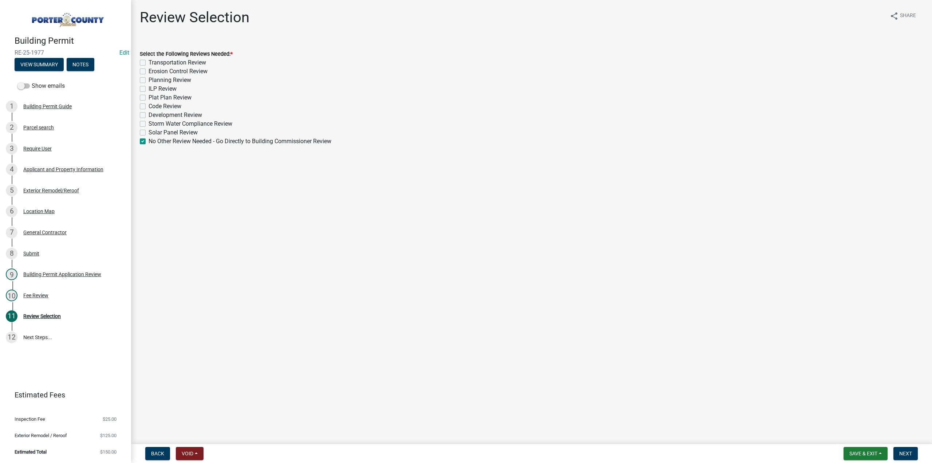
checkbox input "false"
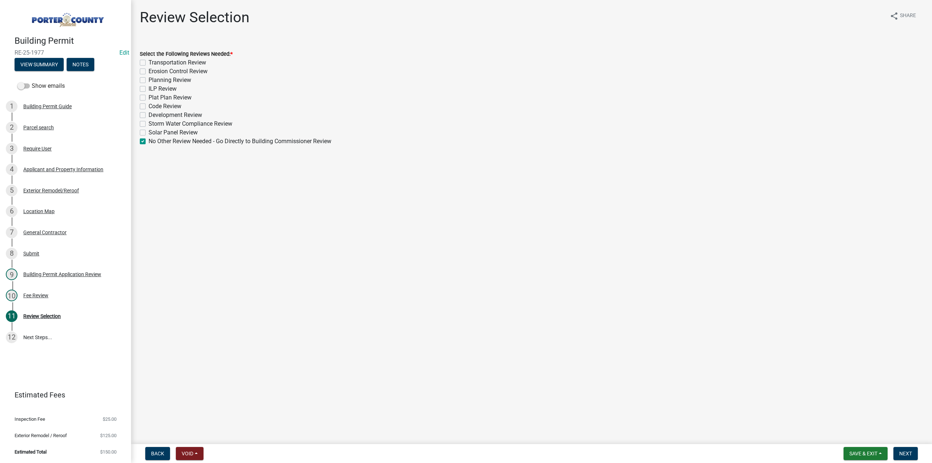
checkbox input "false"
checkbox input "true"
click at [915, 453] on button "Next" at bounding box center [906, 453] width 24 height 13
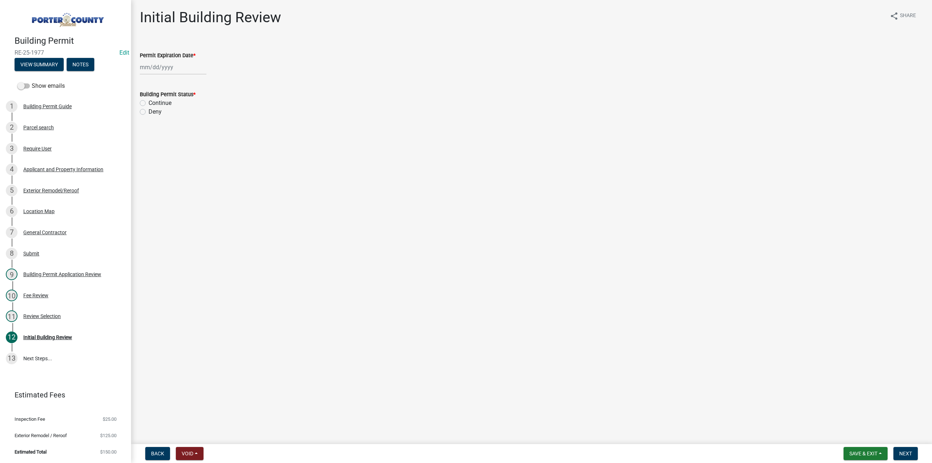
select select "10"
click at [151, 71] on div "Jan Feb Mar Apr May Jun Jul Aug Sep Oct Nov Dec 1525 1526 1527 1528 1529 1530 1…" at bounding box center [173, 67] width 67 height 15
click at [192, 84] on select "1525 1526 1527 1528 1529 1530 1531 1532 1533 1534 1535 1536 1537 1538 1539 1540…" at bounding box center [197, 83] width 26 height 11
select select "2026"
click at [184, 78] on select "1525 1526 1527 1528 1529 1530 1531 1532 1533 1534 1535 1536 1537 1538 1539 1540…" at bounding box center [197, 83] width 26 height 11
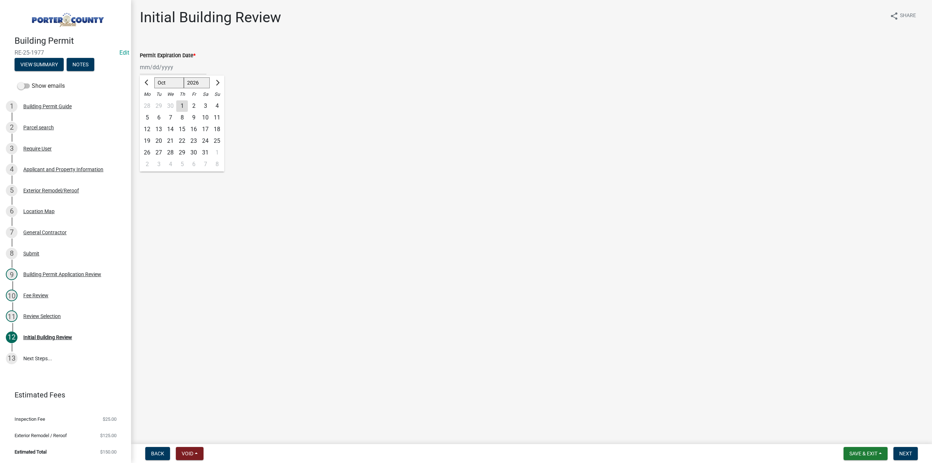
click at [192, 114] on div "9" at bounding box center [194, 118] width 12 height 12
type input "10/09/2026"
click at [149, 103] on label "Continue" at bounding box center [160, 103] width 23 height 9
click at [149, 103] on input "Continue" at bounding box center [151, 101] width 5 height 5
radio input "true"
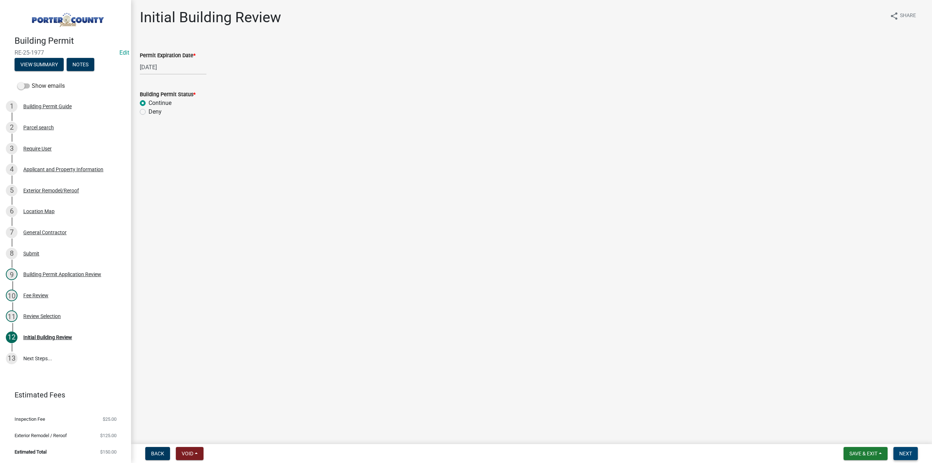
click at [912, 459] on button "Next" at bounding box center [906, 453] width 24 height 13
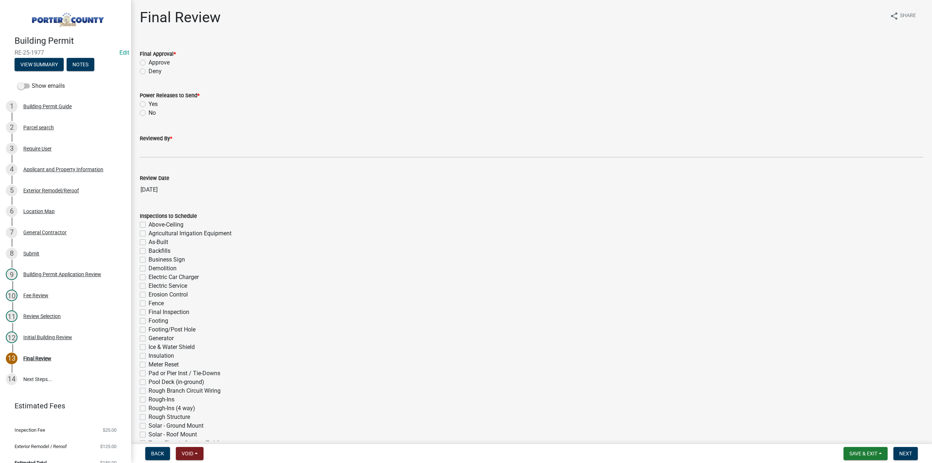
click at [149, 63] on label "Approve" at bounding box center [159, 62] width 21 height 9
click at [149, 63] on input "Approve" at bounding box center [151, 60] width 5 height 5
radio input "true"
click at [149, 111] on label "No" at bounding box center [152, 113] width 7 height 9
click at [149, 111] on input "No" at bounding box center [151, 111] width 5 height 5
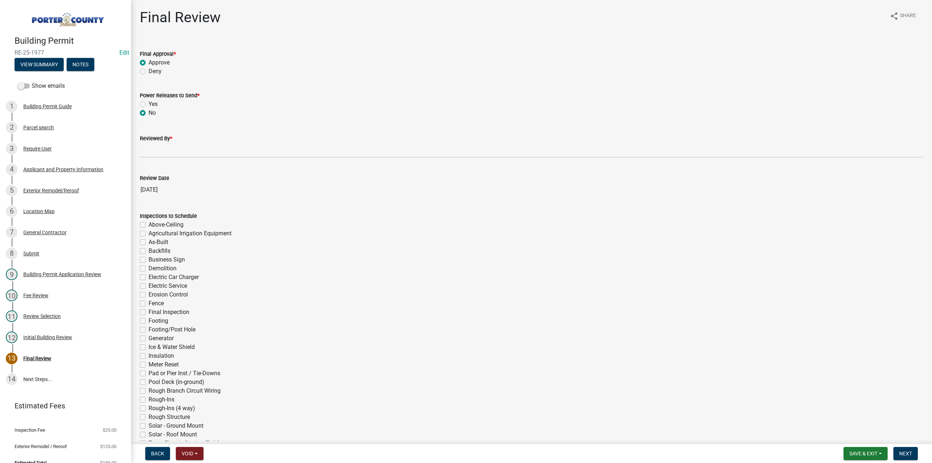
radio input "true"
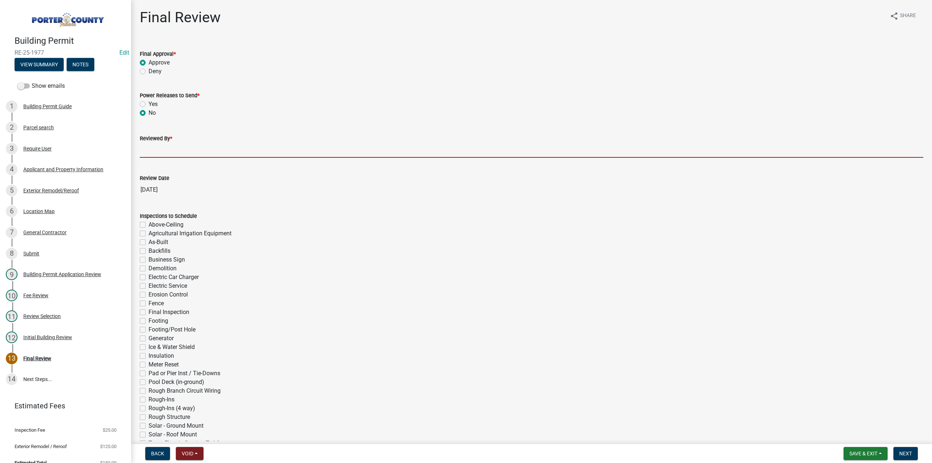
click at [142, 146] on input "Reviewed By *" at bounding box center [532, 150] width 784 height 15
type input "TT"
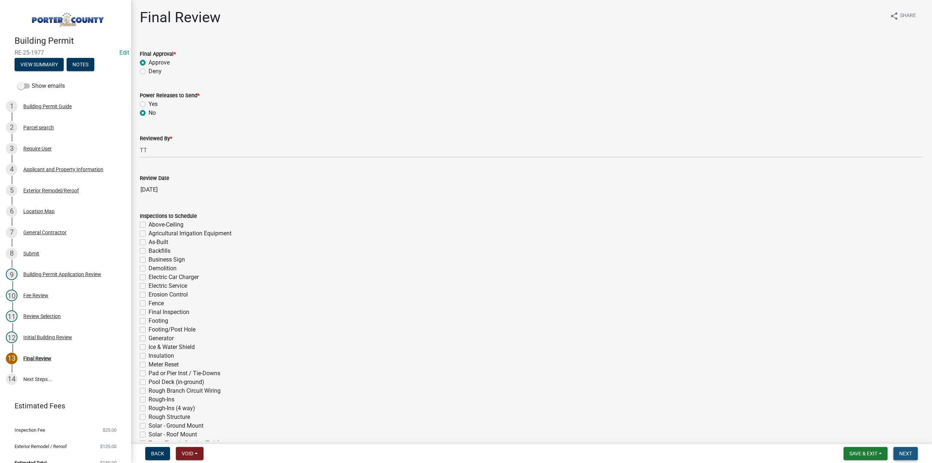
click at [905, 454] on span "Next" at bounding box center [905, 453] width 13 height 6
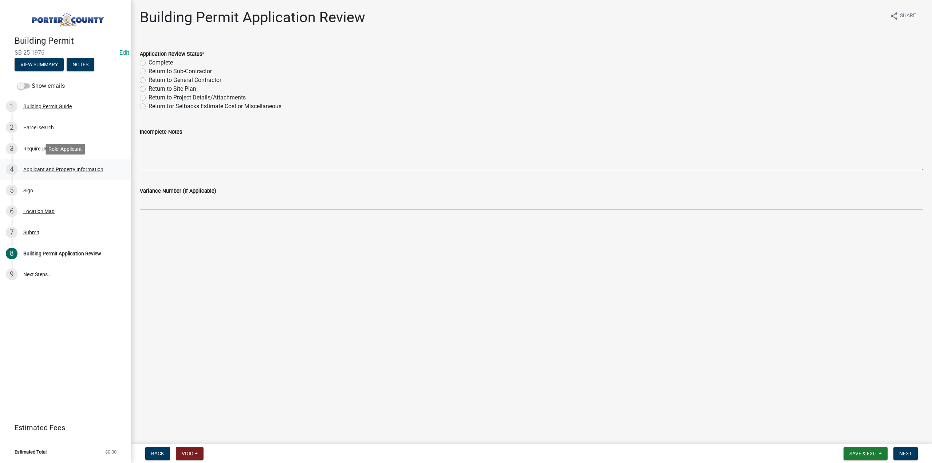
click at [67, 164] on div "4 Applicant and Property Information" at bounding box center [63, 170] width 114 height 12
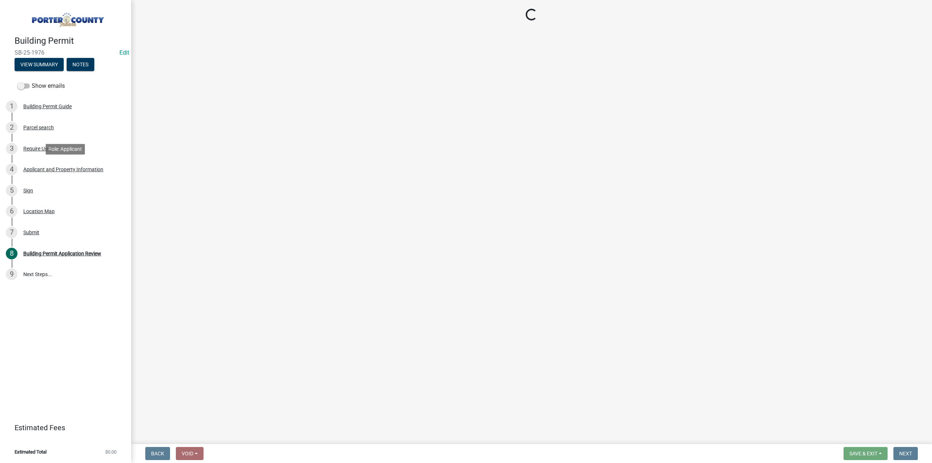
select select "6f5aa9ae-62ac-41bd-979a-9c71eae504cc"
select select "c796f995-08fe-487b-a20e-70ab553361d3"
select select "3f2df8a6-9015-4455-96ac-4843375ad2c5"
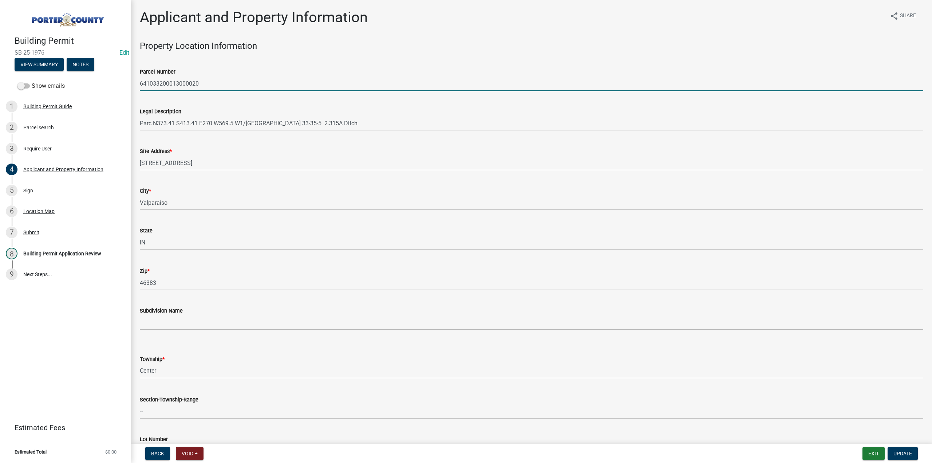
drag, startPoint x: 263, startPoint y: 90, endPoint x: 129, endPoint y: 90, distance: 134.0
click at [129, 90] on div "Building Permit [DEMOGRAPHIC_DATA]-25-1976 Edit View Summary Notes Show emails …" at bounding box center [466, 231] width 932 height 463
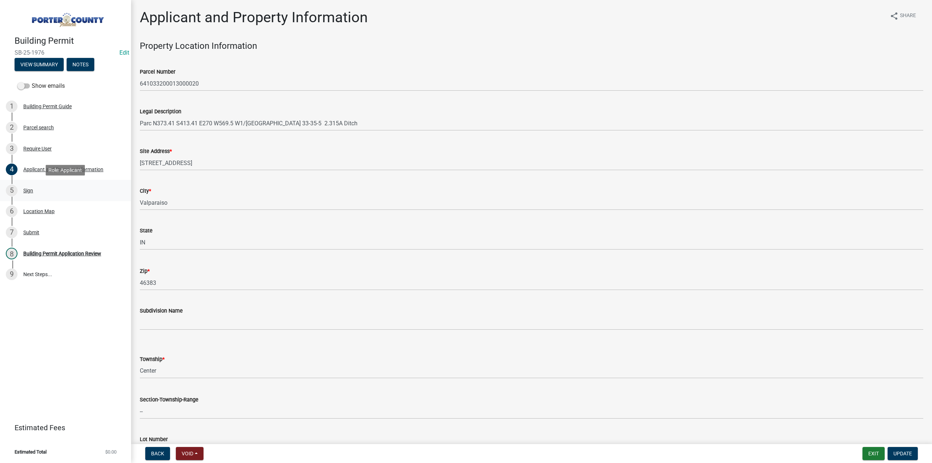
click at [25, 189] on div "Sign" at bounding box center [28, 190] width 10 height 5
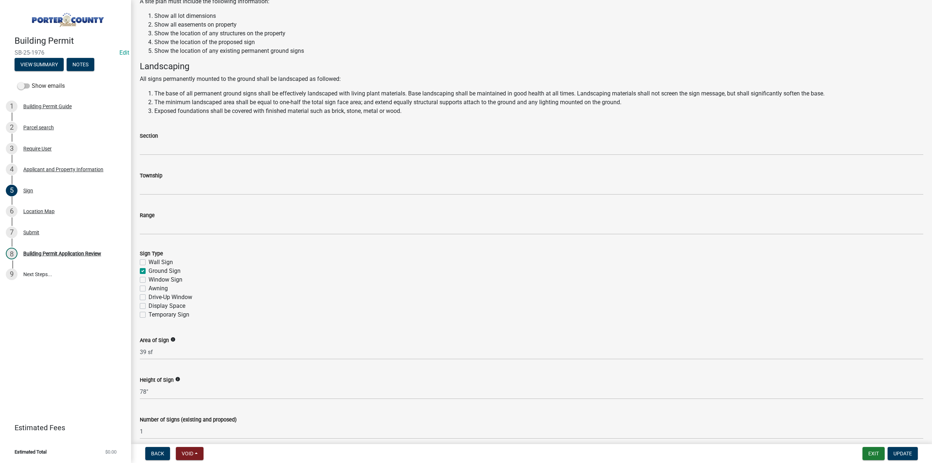
scroll to position [146, 0]
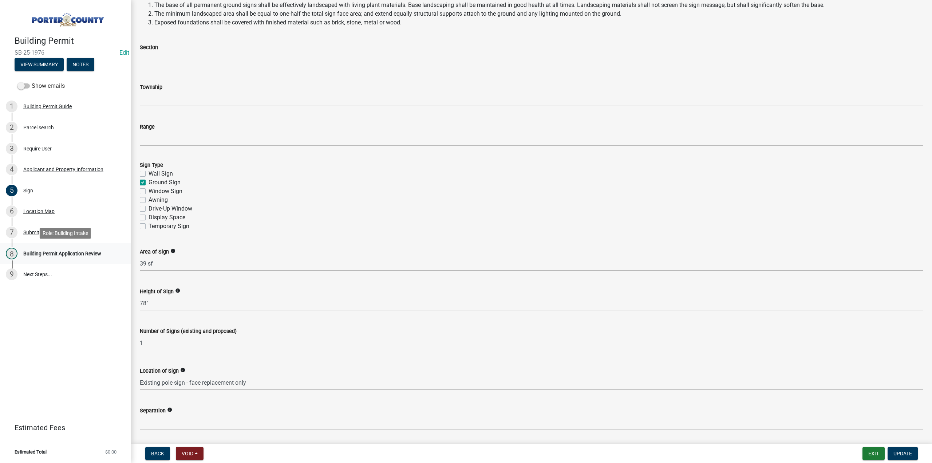
click at [90, 254] on div "Building Permit Application Review" at bounding box center [62, 253] width 78 height 5
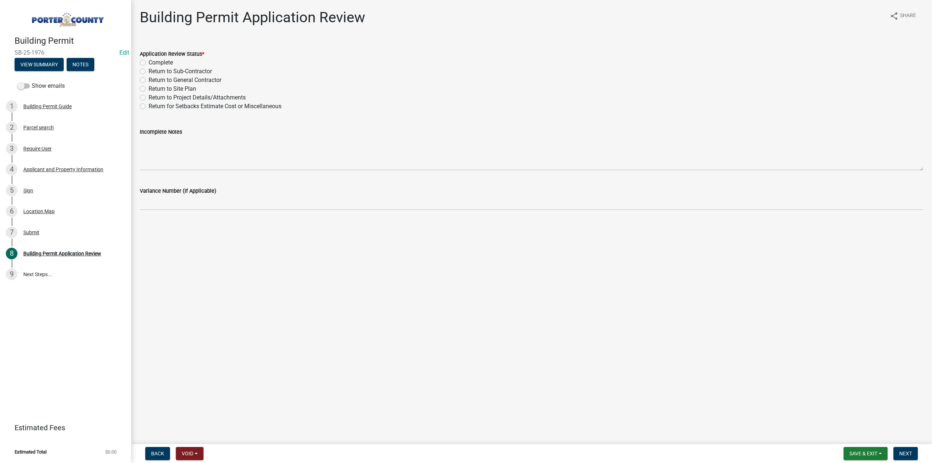
click at [149, 62] on label "Complete" at bounding box center [161, 62] width 24 height 9
click at [149, 62] on input "Complete" at bounding box center [151, 60] width 5 height 5
radio input "true"
click at [909, 455] on span "Next" at bounding box center [905, 453] width 13 height 6
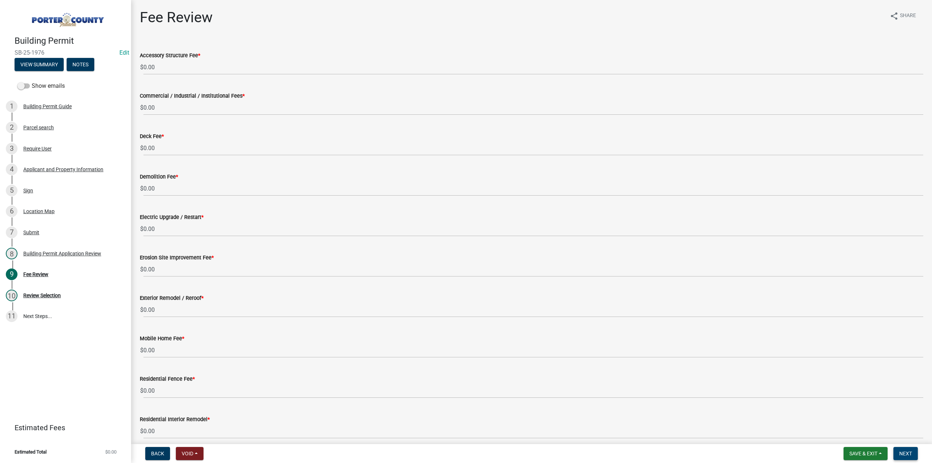
click at [906, 455] on span "Next" at bounding box center [905, 453] width 13 height 6
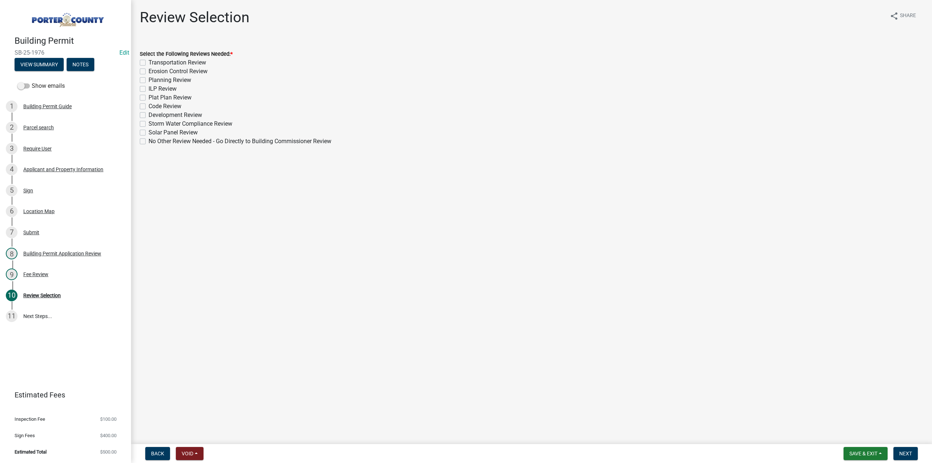
click at [149, 141] on label "No Other Review Needed - Go Directly to Building Commissioner Review" at bounding box center [240, 141] width 183 height 9
click at [149, 141] on input "No Other Review Needed - Go Directly to Building Commissioner Review" at bounding box center [151, 139] width 5 height 5
checkbox input "true"
checkbox input "false"
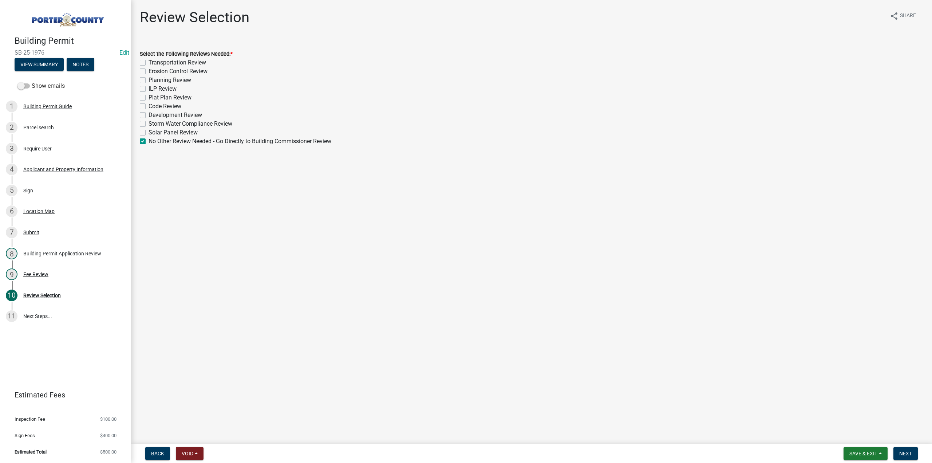
checkbox input "false"
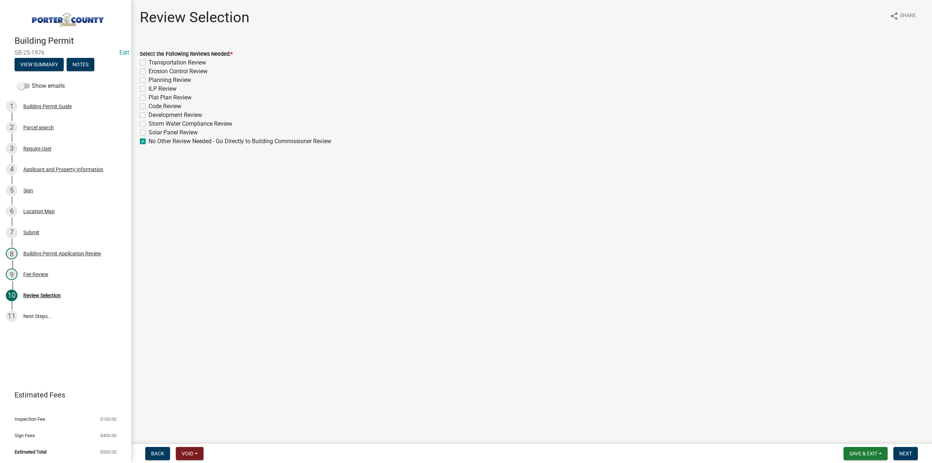
checkbox input "false"
checkbox input "true"
click at [907, 453] on span "Next" at bounding box center [905, 453] width 13 height 6
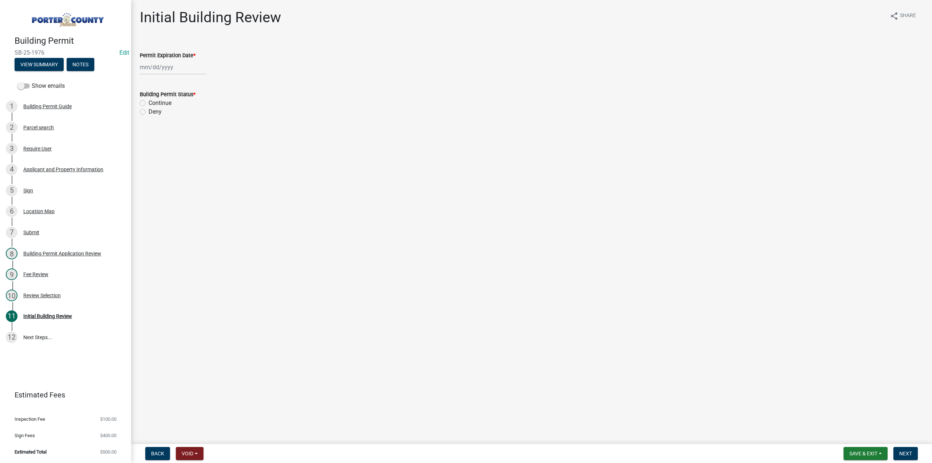
select select "10"
click at [148, 67] on div "Jan Feb Mar Apr May Jun Jul Aug Sep Oct Nov Dec 1525 1526 1527 1528 1529 1530 1…" at bounding box center [173, 67] width 67 height 15
click at [190, 81] on select "1525 1526 1527 1528 1529 1530 1531 1532 1533 1534 1535 1536 1537 1538 1539 1540…" at bounding box center [197, 83] width 26 height 11
select select "2026"
click at [184, 78] on select "1525 1526 1527 1528 1529 1530 1531 1532 1533 1534 1535 1536 1537 1538 1539 1540…" at bounding box center [197, 83] width 26 height 11
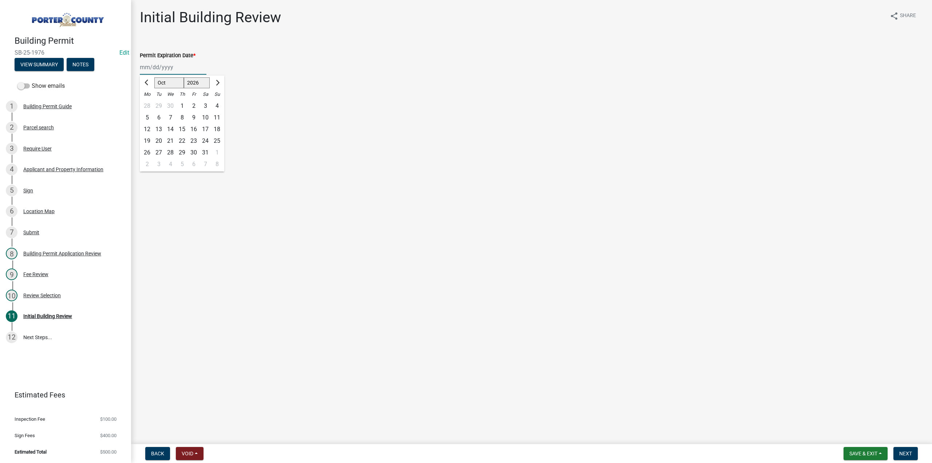
click at [194, 117] on div "9" at bounding box center [194, 118] width 12 height 12
type input "10/09/2026"
click at [149, 102] on label "Continue" at bounding box center [160, 103] width 23 height 9
click at [149, 102] on input "Continue" at bounding box center [151, 101] width 5 height 5
radio input "true"
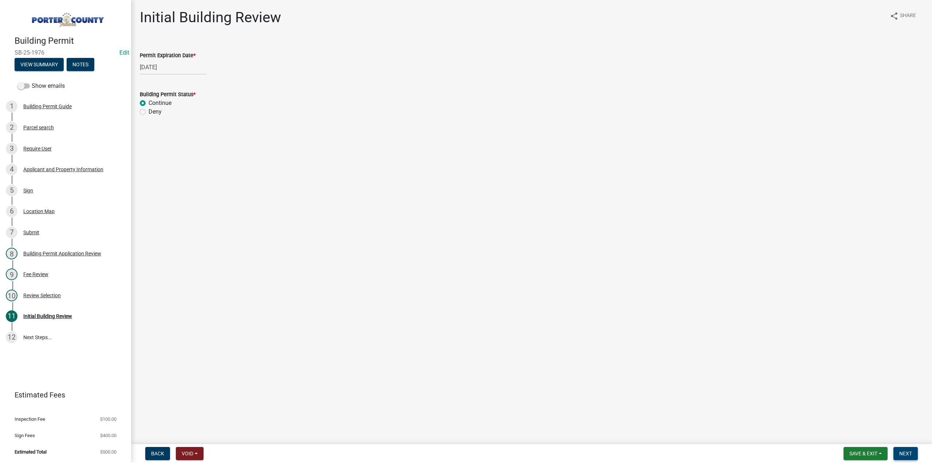
click at [907, 453] on span "Next" at bounding box center [905, 453] width 13 height 6
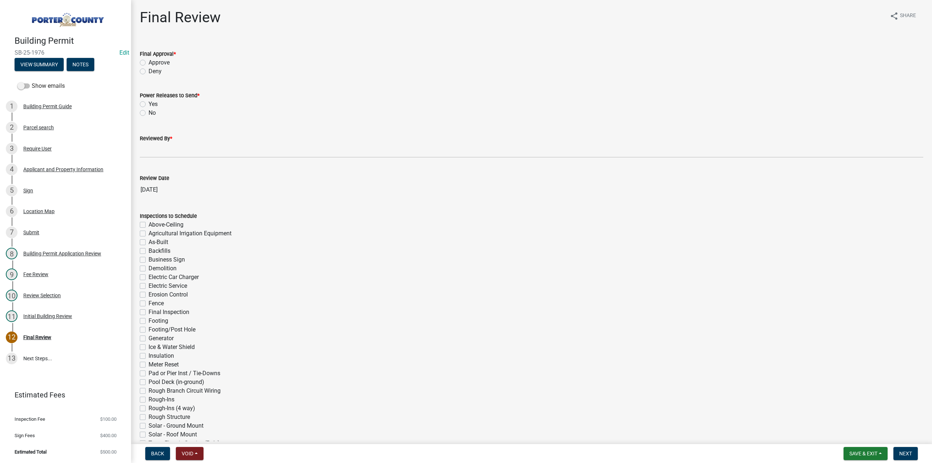
click at [149, 63] on label "Approve" at bounding box center [159, 62] width 21 height 9
click at [149, 63] on input "Approve" at bounding box center [151, 60] width 5 height 5
radio input "true"
click at [149, 113] on label "No" at bounding box center [152, 113] width 7 height 9
click at [149, 113] on input "No" at bounding box center [151, 111] width 5 height 5
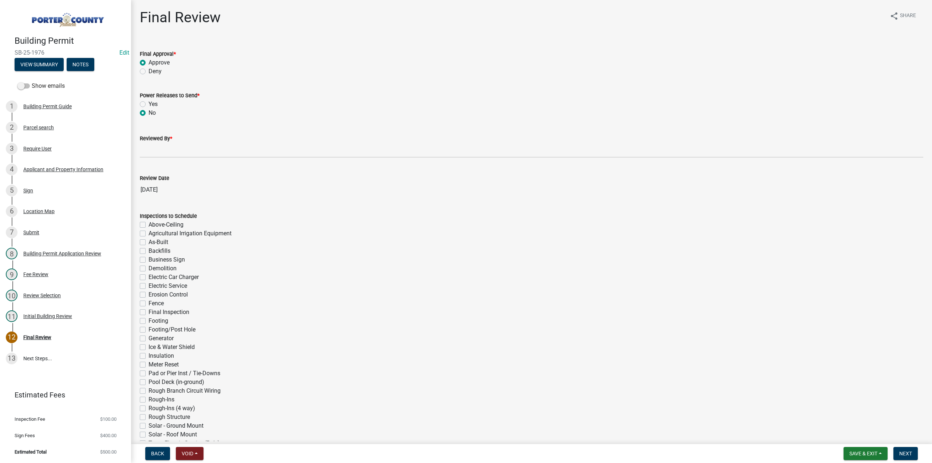
radio input "true"
click at [157, 138] on label "Reviewed By *" at bounding box center [156, 138] width 32 height 5
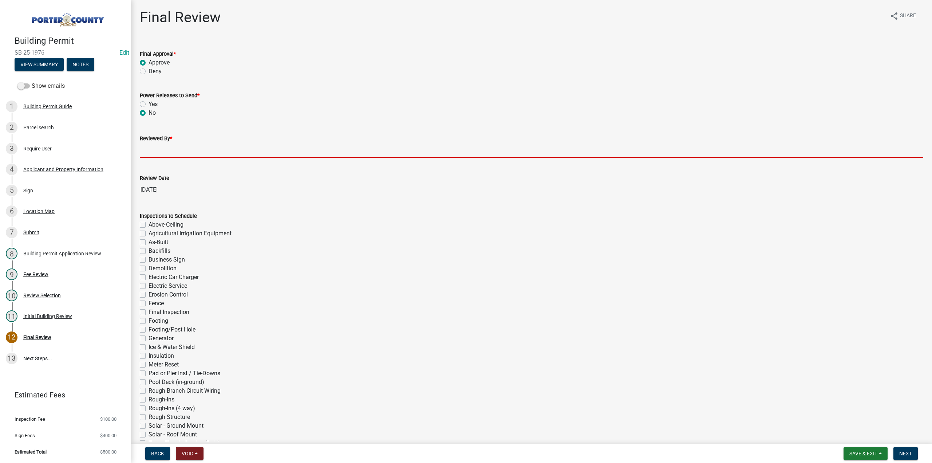
click at [157, 143] on input "Reviewed By *" at bounding box center [532, 150] width 784 height 15
click at [160, 148] on input "Reviewed By *" at bounding box center [532, 150] width 784 height 15
type input "TT"
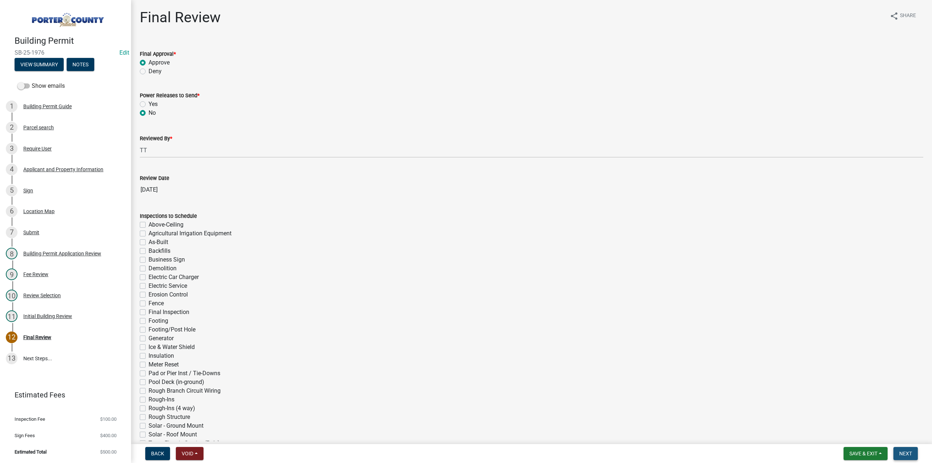
click at [907, 456] on span "Next" at bounding box center [905, 453] width 13 height 6
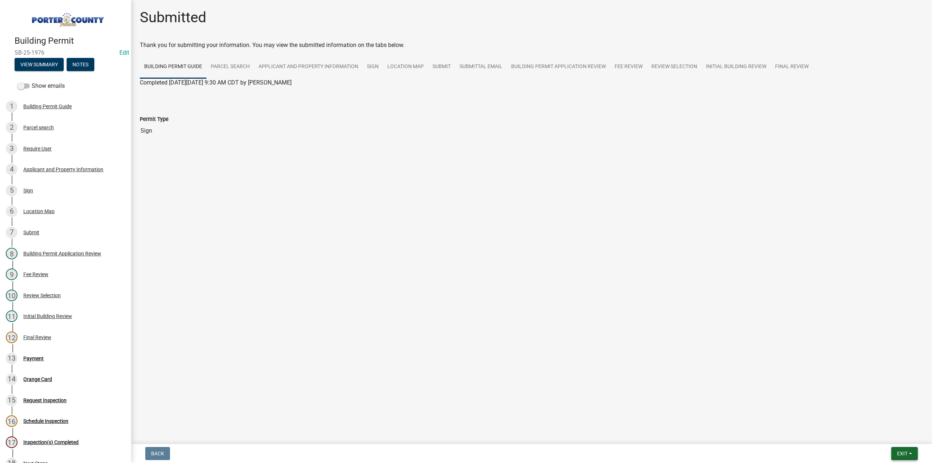
click at [907, 456] on span "Exit" at bounding box center [902, 453] width 11 height 6
click at [902, 438] on button "Save & Exit" at bounding box center [889, 434] width 58 height 17
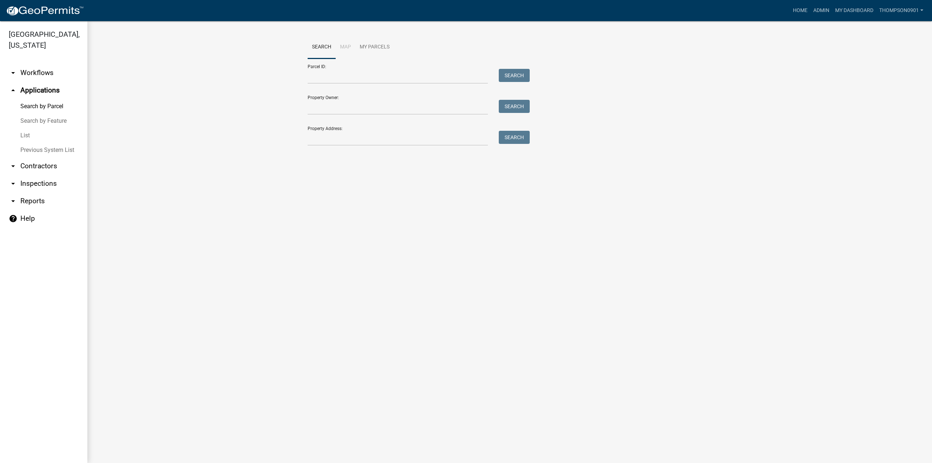
click at [39, 157] on link "arrow_drop_down Contractors" at bounding box center [43, 165] width 87 height 17
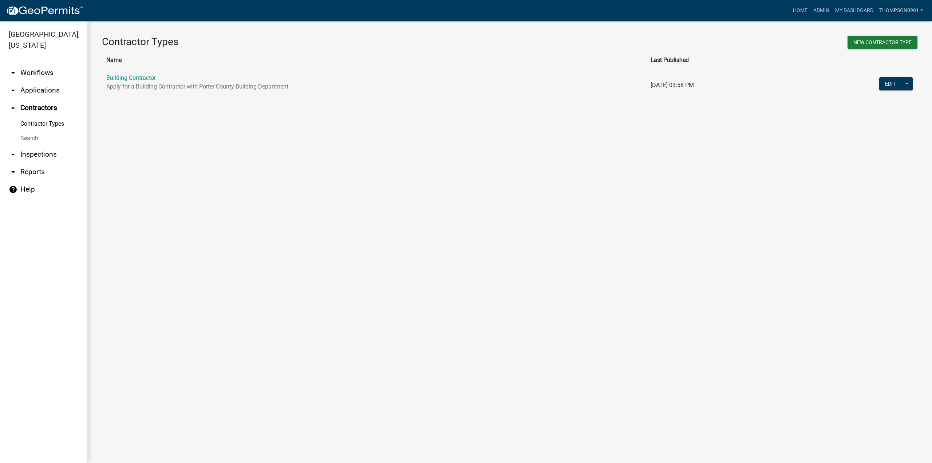
click at [127, 77] on link "Building Contractor" at bounding box center [131, 77] width 50 height 7
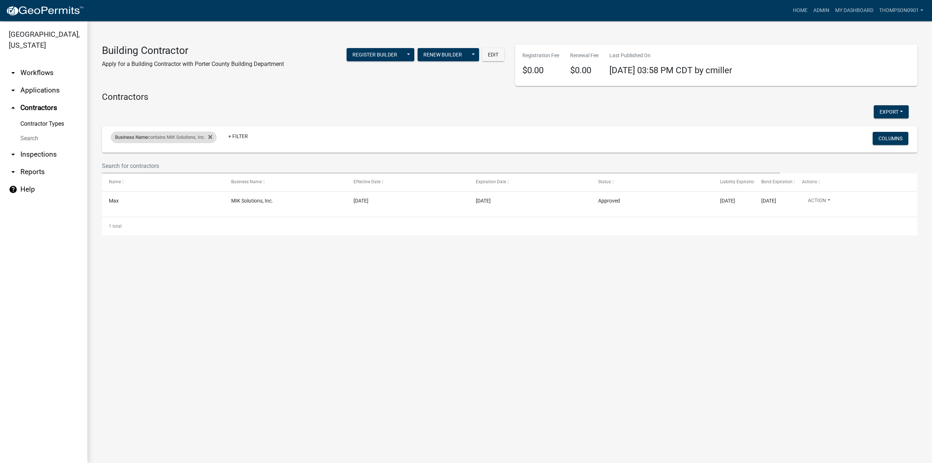
click at [158, 139] on div "Business Name contains MIK Solutions, Inc." at bounding box center [164, 137] width 106 height 12
drag, startPoint x: 192, startPoint y: 165, endPoint x: 0, endPoint y: 167, distance: 191.9
click at [0, 167] on body "Internet Explorer does NOT work with GeoPermits. Get a new browser for more sec…" at bounding box center [466, 231] width 932 height 463
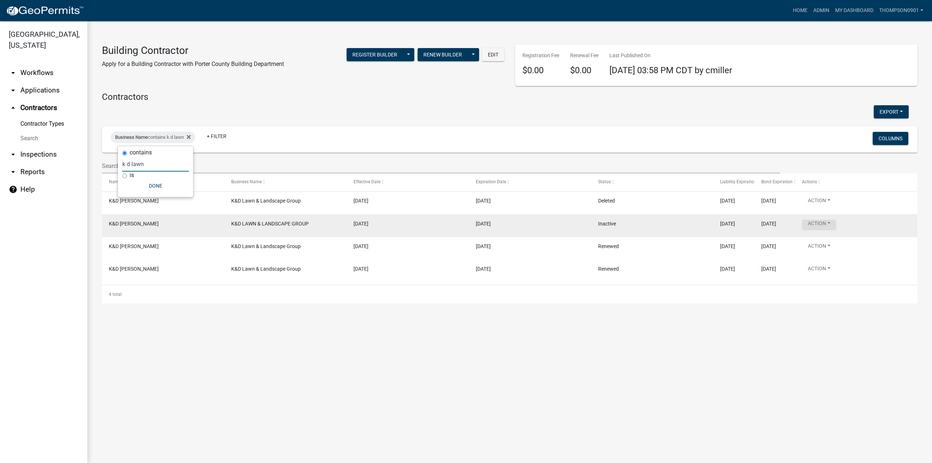
type input "k d lawn"
click at [832, 221] on button "Action" at bounding box center [819, 225] width 34 height 11
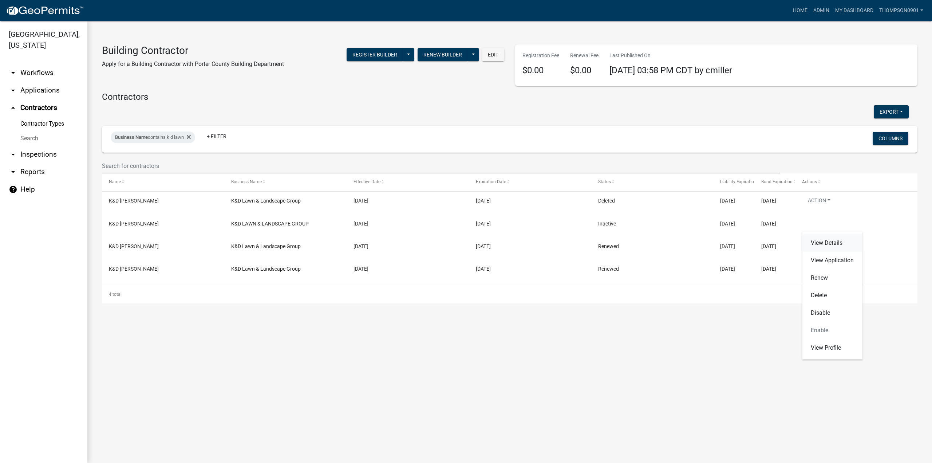
click at [837, 242] on link "View Details" at bounding box center [832, 242] width 60 height 17
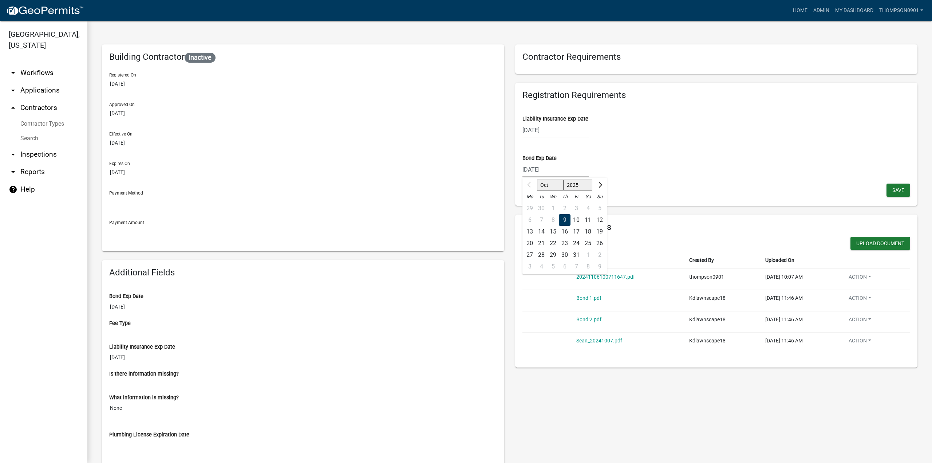
click at [566, 171] on div "10/09/2025 Oct Nov Dec 2025 2026 2027 2028 2029 2030 2031 2032 2033 2034 2035 2…" at bounding box center [556, 169] width 67 height 15
click at [572, 184] on select "2025 2026 2027 2028 2029 2030 2031 2032 2033 2034 2035 2036 2037 2038 2039 2040…" at bounding box center [578, 185] width 29 height 11
select select "2026"
click at [564, 180] on select "2025 2026 2027 2028 2029 2030 2031 2032 2033 2034 2035 2036 2037 2038 2039 2040…" at bounding box center [578, 185] width 29 height 11
click at [575, 217] on div "9" at bounding box center [577, 220] width 12 height 12
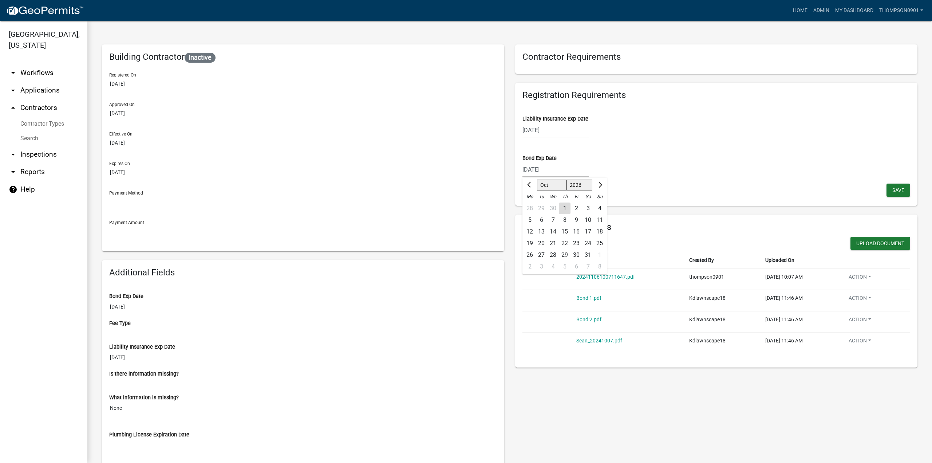
type input "10/09/2026"
click at [897, 190] on span "Save" at bounding box center [899, 190] width 12 height 6
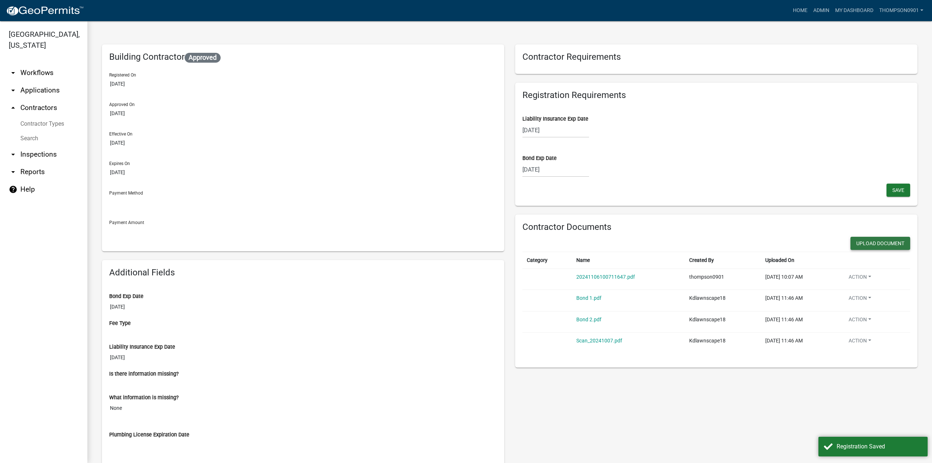
click at [865, 239] on button "Upload Document" at bounding box center [881, 243] width 60 height 13
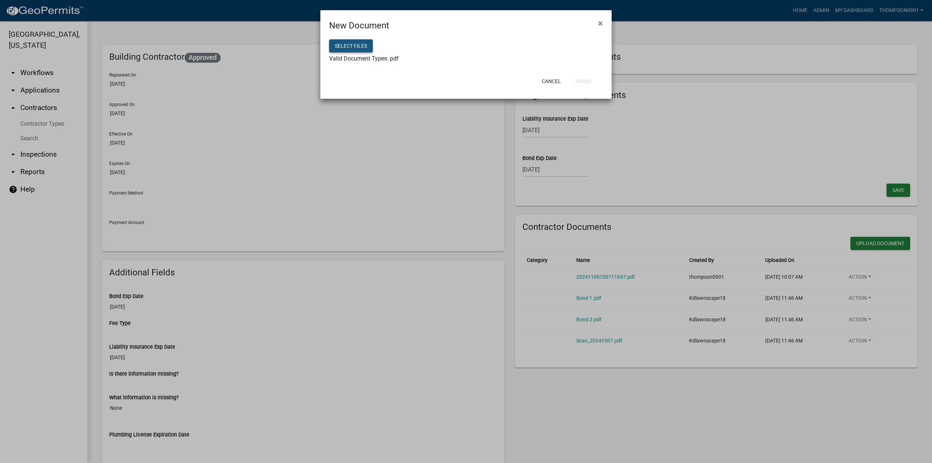
click at [358, 43] on button "Select files" at bounding box center [351, 45] width 44 height 13
click at [586, 80] on button "Finish" at bounding box center [584, 81] width 28 height 13
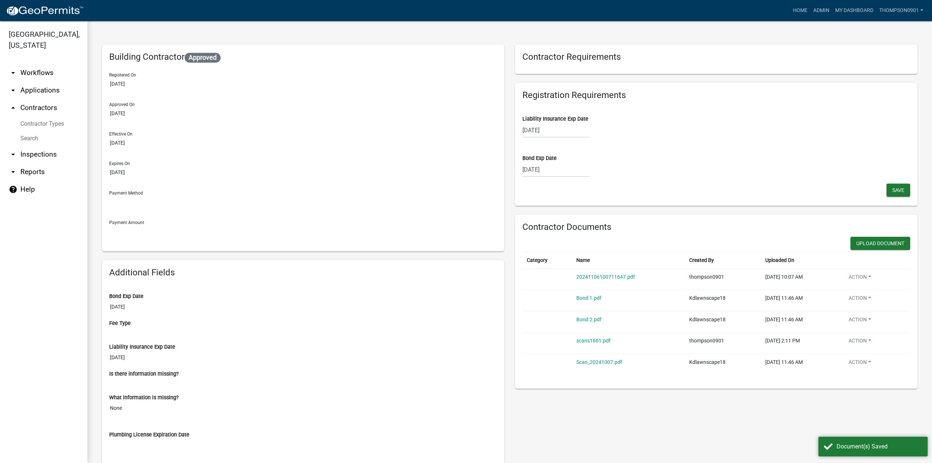
select select "10"
click at [564, 171] on div "10/09/2026 Jan Feb Mar Apr May Jun Jul Aug Sep Oct Nov Dec 2025 2026 2027 2028 …" at bounding box center [556, 169] width 67 height 15
click at [575, 185] on select "2025 2026 2027 2028 2029 2030 2031 2032 2033 2034 2035 2036 2037 2038 2039 2040…" at bounding box center [580, 185] width 26 height 11
select select "2027"
click at [567, 180] on select "2025 2026 2027 2028 2029 2030 2031 2032 2033 2034 2035 2036 2037 2038 2039 2040…" at bounding box center [580, 185] width 26 height 11
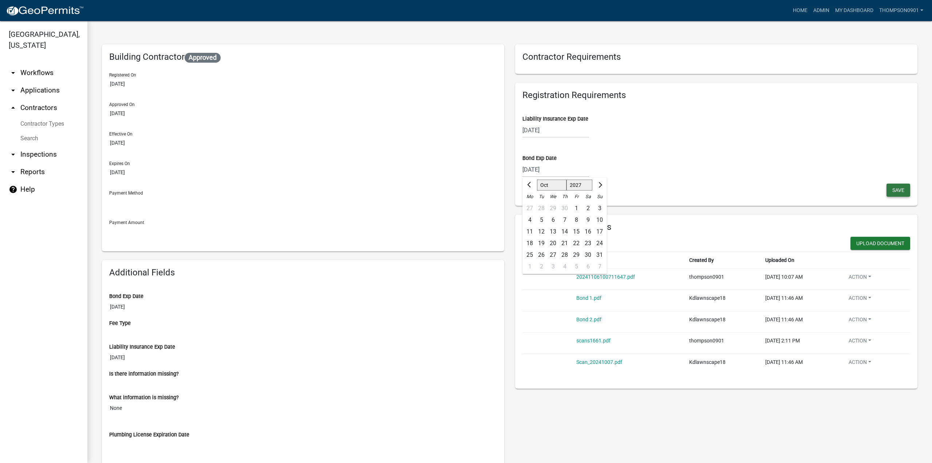
click at [887, 190] on button "Save" at bounding box center [899, 190] width 24 height 13
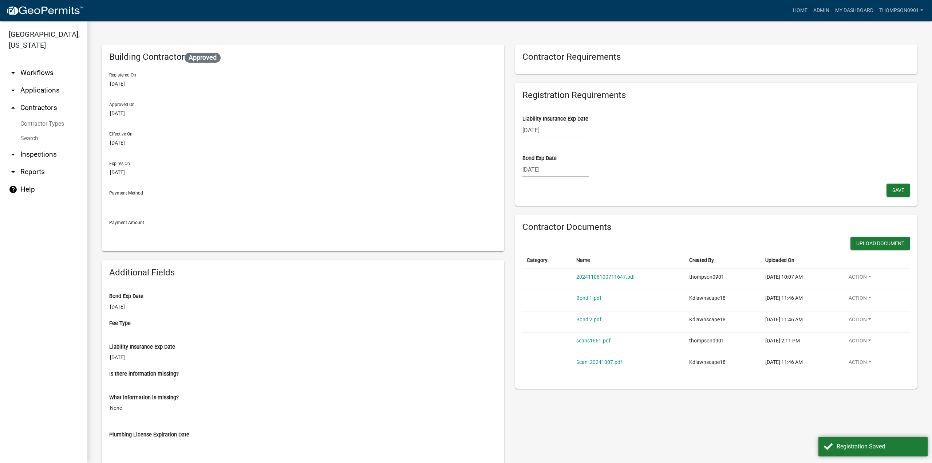
select select "10"
click at [559, 168] on div "10/09/2026 Jan Feb Mar Apr May Jun Jul Aug Sep Oct Nov Dec 2025 2026 2027 2028 …" at bounding box center [556, 169] width 67 height 15
click at [581, 188] on select "2025 2026 2027 2028 2029 2030 2031 2032 2033 2034 2035 2036 2037 2038 2039 2040…" at bounding box center [580, 185] width 26 height 11
select select "2027"
click at [567, 180] on select "2025 2026 2027 2028 2029 2030 2031 2032 2033 2034 2035 2036 2037 2038 2039 2040…" at bounding box center [580, 185] width 26 height 11
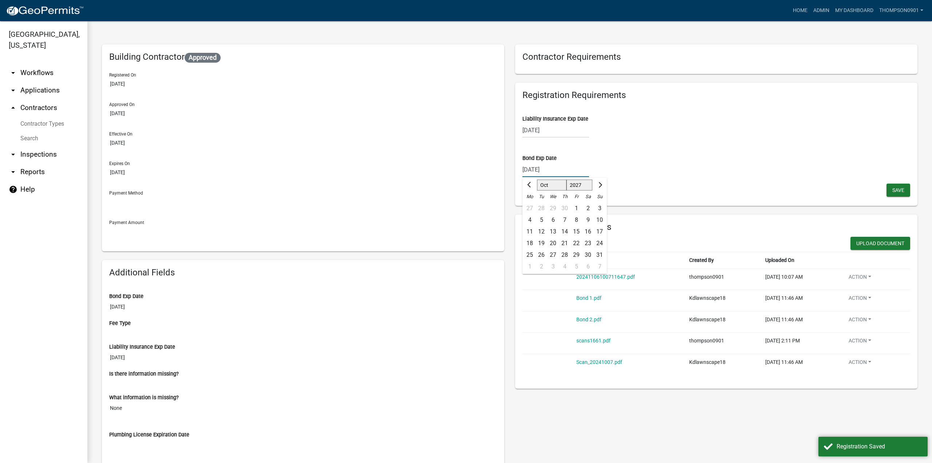
click at [583, 219] on div "9" at bounding box center [588, 220] width 12 height 12
type input "10/09/2027"
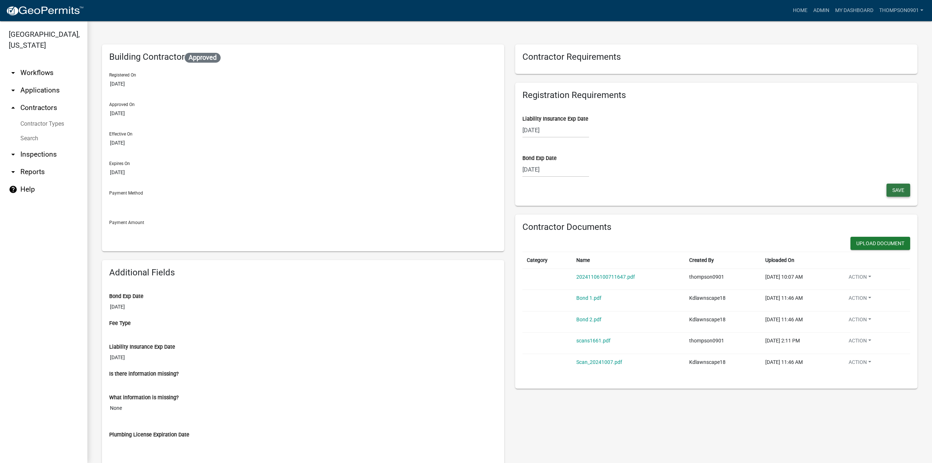
click at [896, 188] on span "Save" at bounding box center [899, 190] width 12 height 6
click at [584, 279] on link "20241106100711647.pdf" at bounding box center [605, 277] width 59 height 6
click at [853, 243] on button "Upload Document" at bounding box center [881, 243] width 60 height 13
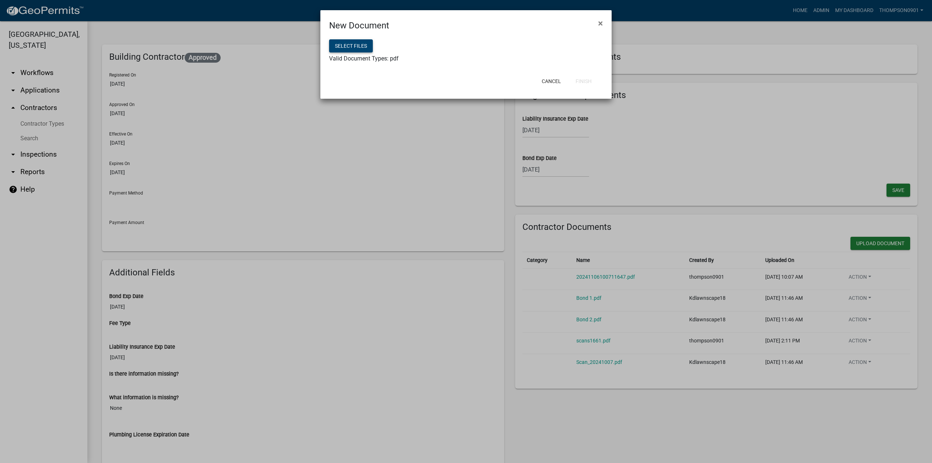
click at [368, 45] on button "Select files" at bounding box center [351, 45] width 44 height 13
click at [588, 82] on button "Finish" at bounding box center [584, 81] width 28 height 13
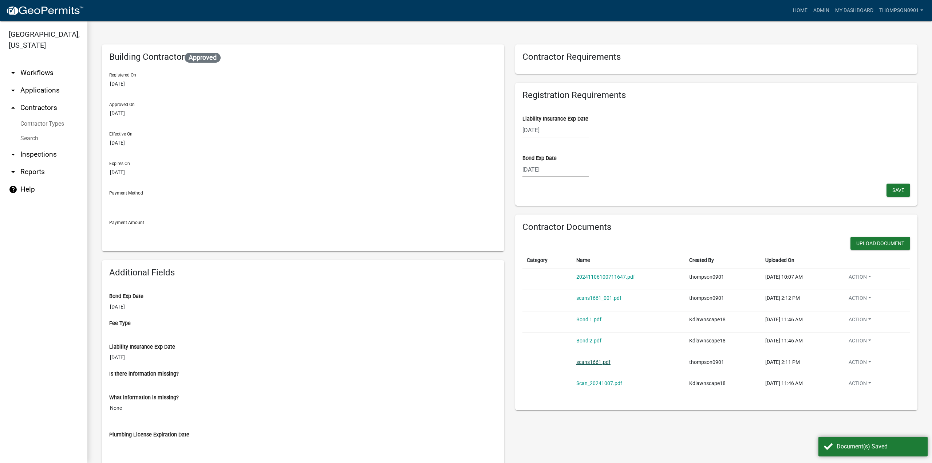
click at [594, 361] on link "scans1661.pdf" at bounding box center [593, 362] width 34 height 6
click at [897, 188] on span "Save" at bounding box center [899, 190] width 12 height 6
